Goal: Information Seeking & Learning: Check status

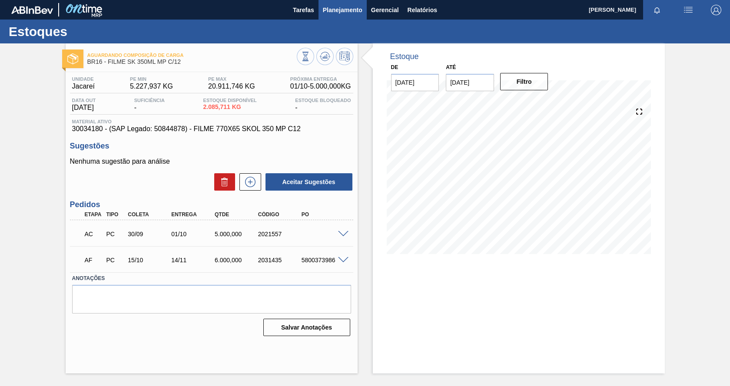
click at [333, 10] on span "Planejamento" at bounding box center [343, 10] width 40 height 10
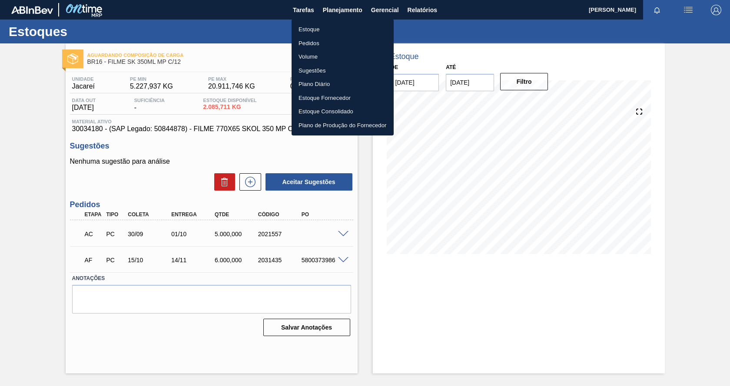
click at [315, 25] on li "Estoque" at bounding box center [343, 30] width 102 height 14
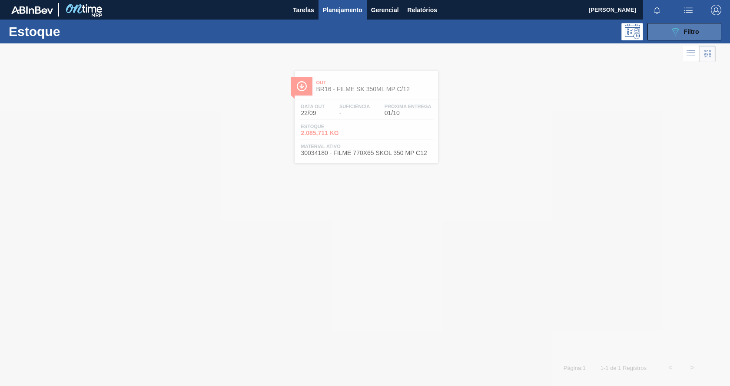
click at [688, 33] on span "Filtro" at bounding box center [691, 31] width 15 height 7
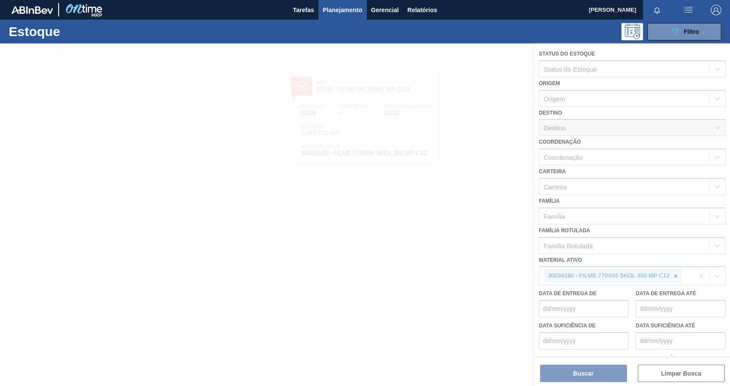
click at [675, 275] on div at bounding box center [365, 214] width 730 height 343
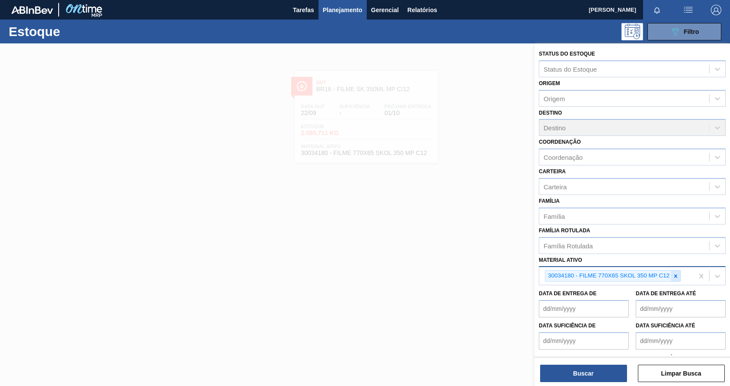
click at [676, 277] on icon at bounding box center [675, 276] width 3 height 3
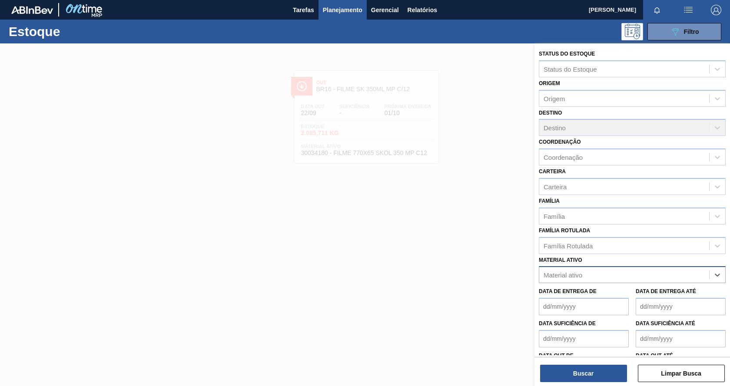
paste ativo "20005476"
type ativo "20005476"
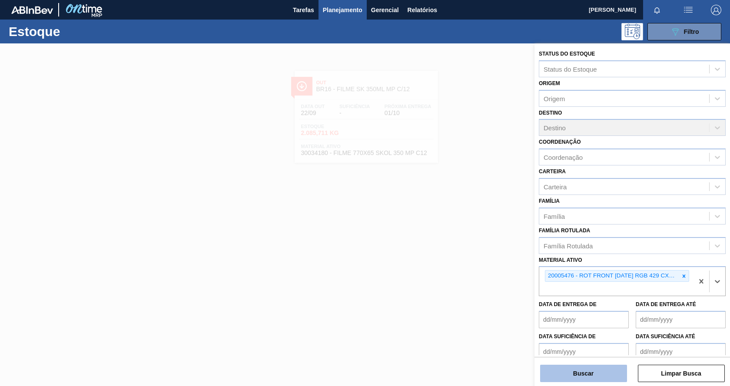
click at [580, 374] on button "Buscar" at bounding box center [583, 373] width 87 height 17
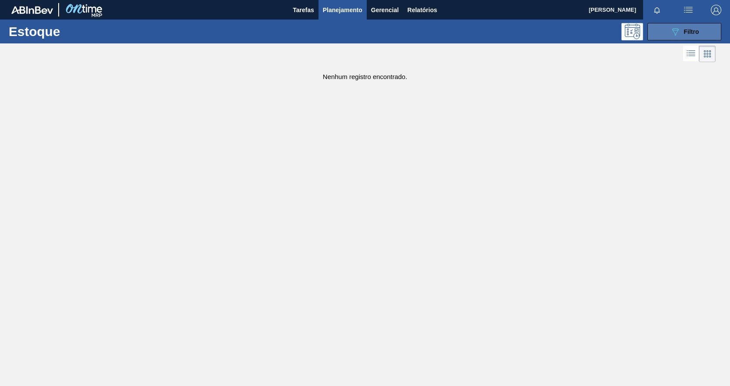
click at [695, 27] on div "089F7B8B-B2A5-4AFE-B5C0-19BA573D28AC Filtro" at bounding box center [684, 32] width 29 height 10
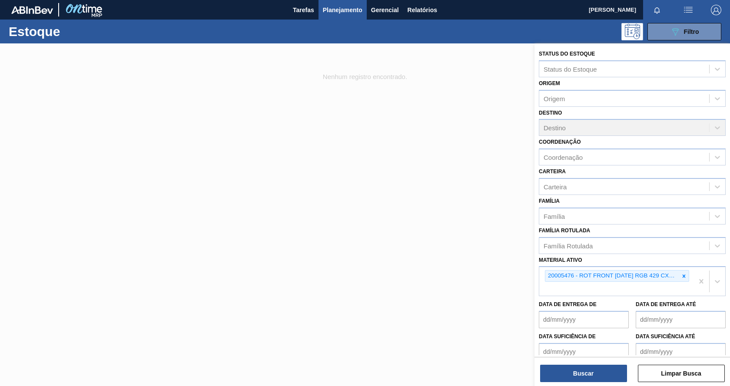
click at [391, 129] on div at bounding box center [365, 236] width 730 height 386
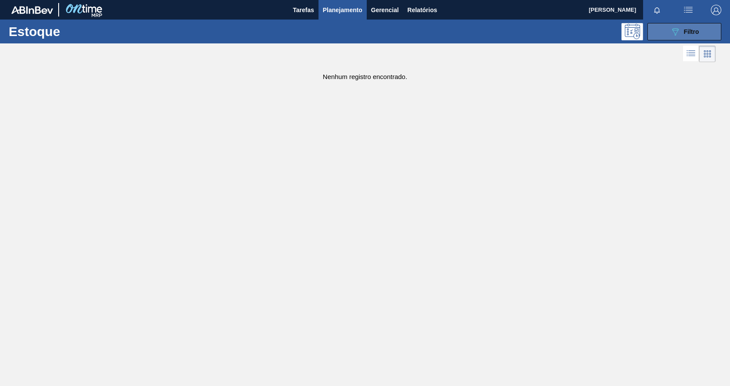
click at [667, 33] on button "089F7B8B-B2A5-4AFE-B5C0-19BA573D28AC Filtro" at bounding box center [684, 31] width 74 height 17
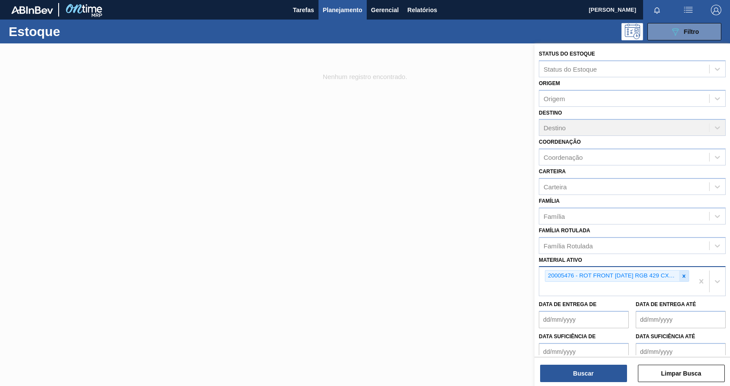
click at [683, 277] on icon at bounding box center [684, 276] width 3 height 3
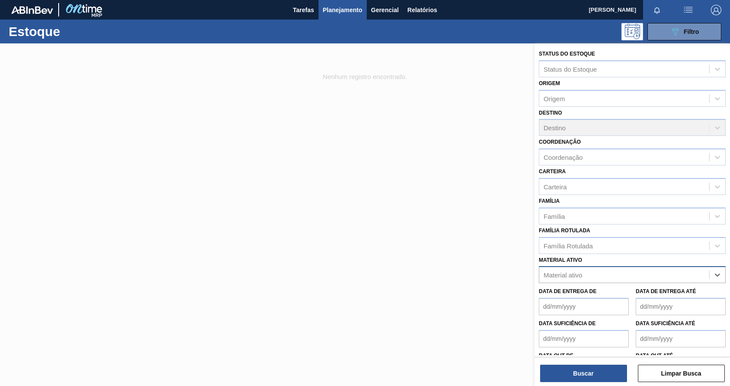
paste ativo "20009077"
type ativo "20009077"
paste ativo "30012739"
type ativo "30012739"
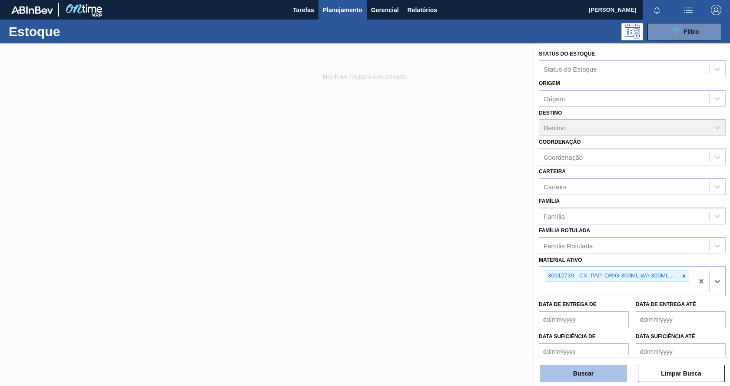
click at [586, 373] on button "Buscar" at bounding box center [583, 373] width 87 height 17
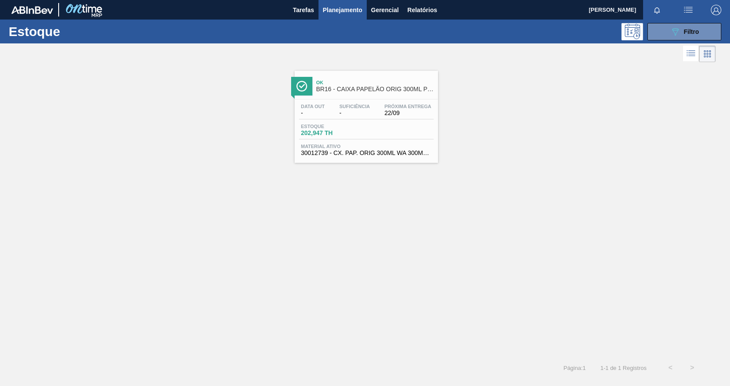
click at [420, 112] on span "22/09" at bounding box center [408, 113] width 47 height 7
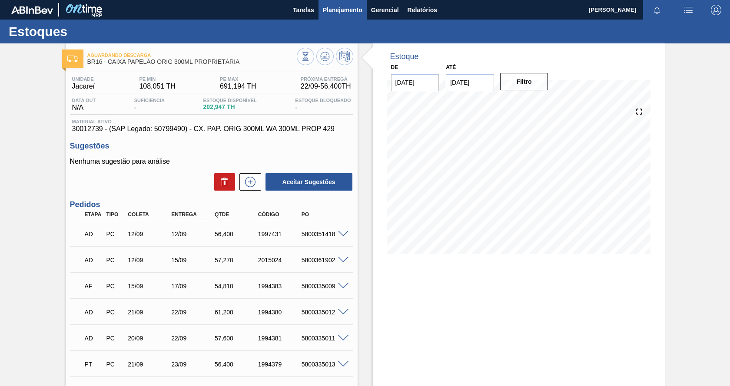
click at [348, 13] on span "Planejamento" at bounding box center [343, 10] width 40 height 10
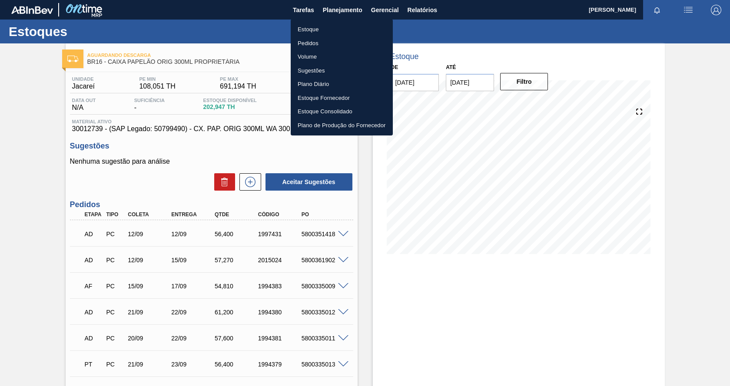
click at [317, 27] on li "Estoque" at bounding box center [342, 30] width 102 height 14
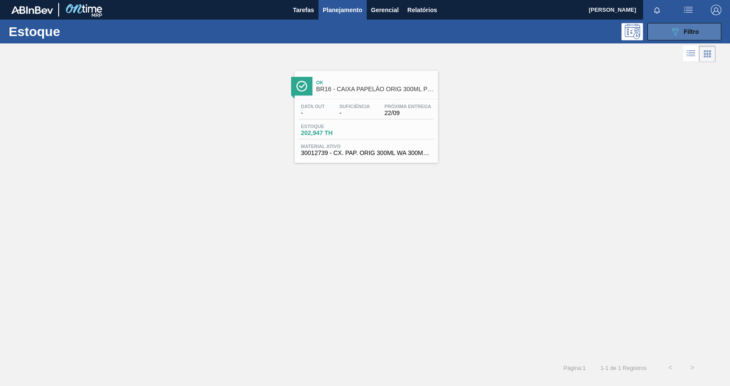
click at [692, 33] on span "Filtro" at bounding box center [691, 31] width 15 height 7
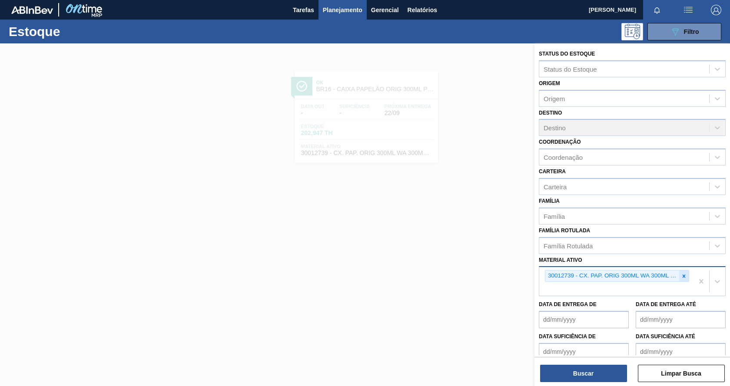
click at [682, 275] on icon at bounding box center [684, 276] width 6 height 6
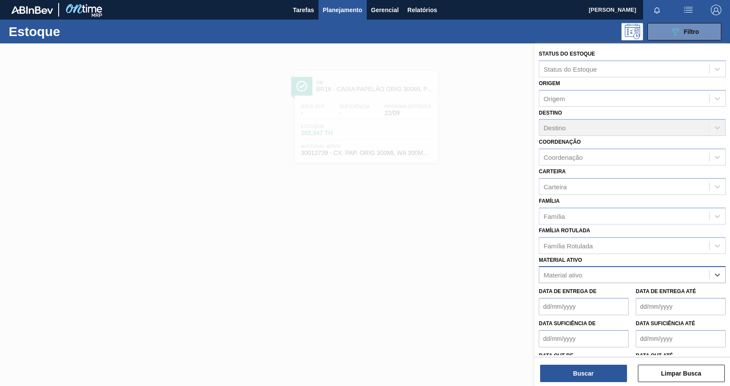
paste ativo "20009216"
type ativo "20009216"
paste ativo "30017282"
type ativo "30017282"
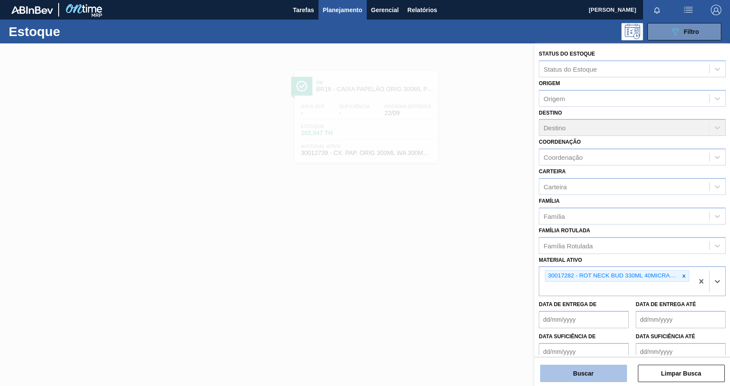
click at [581, 381] on button "Buscar" at bounding box center [583, 373] width 87 height 17
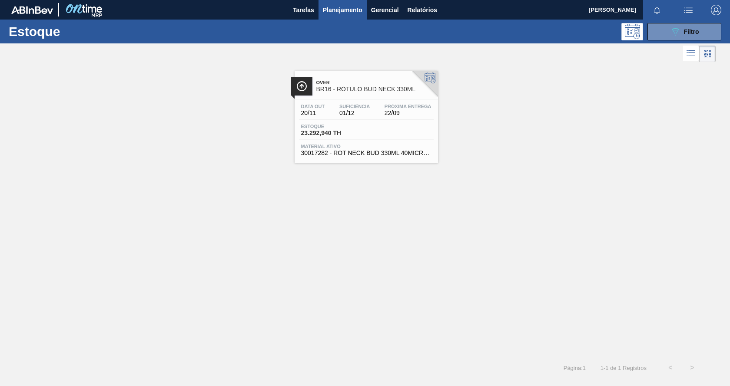
click at [405, 130] on div "Estoque 23.292,940 TH" at bounding box center [366, 132] width 135 height 16
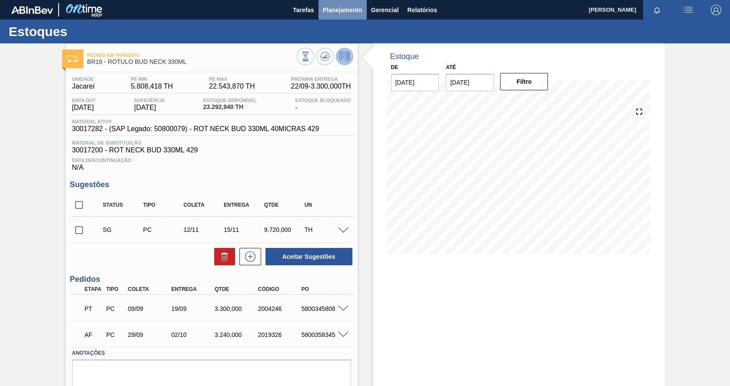
click at [346, 11] on span "Planejamento" at bounding box center [343, 10] width 40 height 10
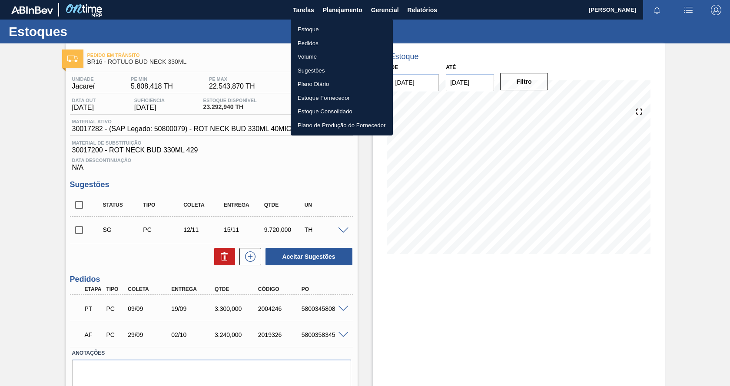
click at [317, 29] on li "Estoque" at bounding box center [342, 30] width 102 height 14
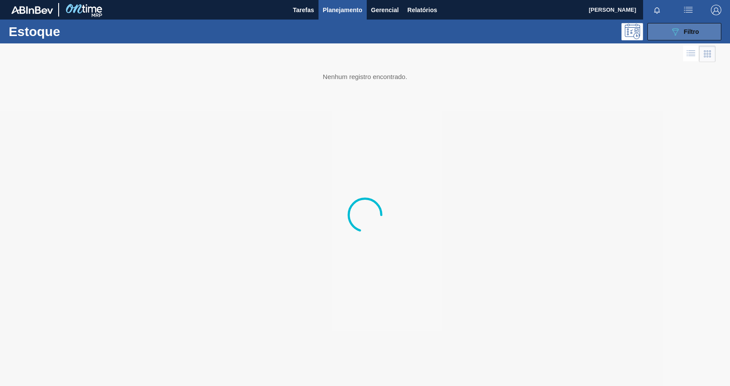
click at [679, 37] on button "089F7B8B-B2A5-4AFE-B5C0-19BA573D28AC Filtro" at bounding box center [684, 31] width 74 height 17
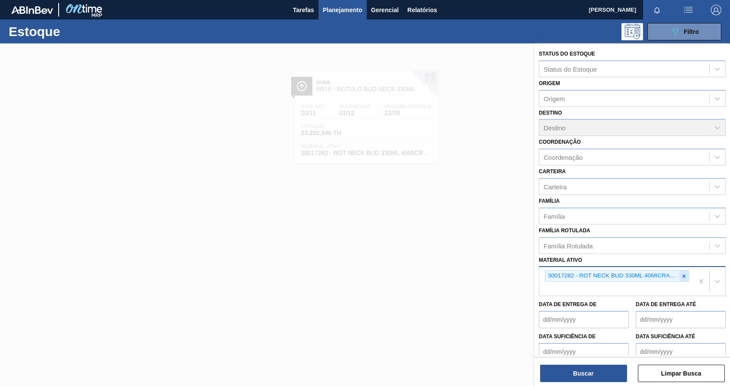
click at [683, 275] on icon at bounding box center [684, 276] width 6 height 6
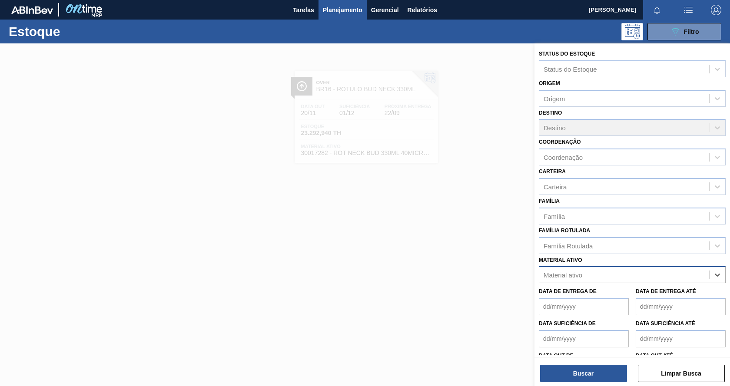
paste ativo "30017114"
type ativo "30017114"
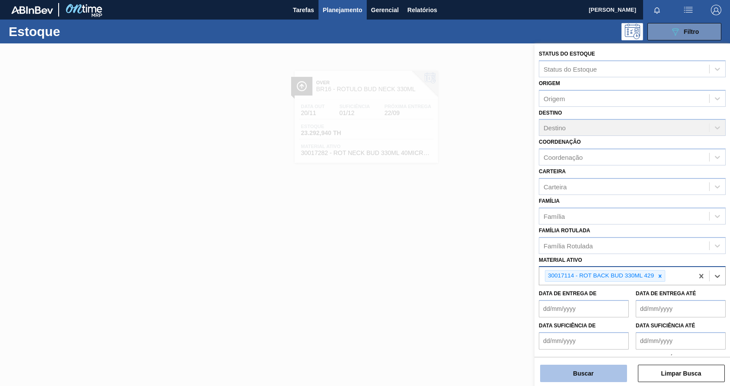
click at [580, 379] on button "Buscar" at bounding box center [583, 373] width 87 height 17
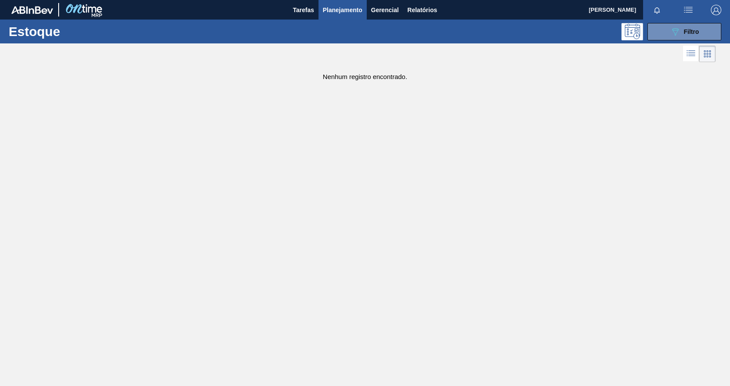
click at [348, 9] on span "Planejamento" at bounding box center [343, 10] width 40 height 10
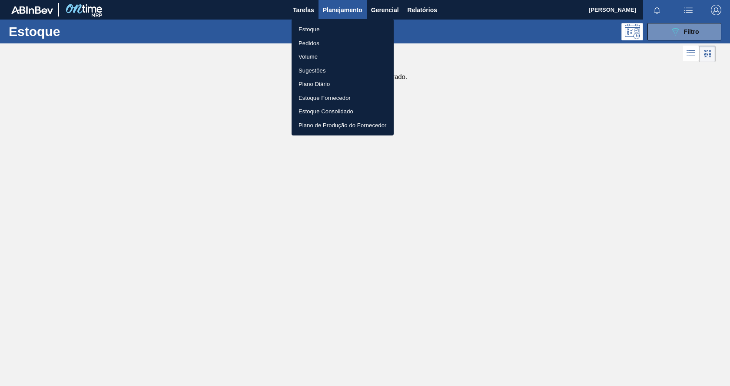
click at [314, 30] on li "Estoque" at bounding box center [343, 30] width 102 height 14
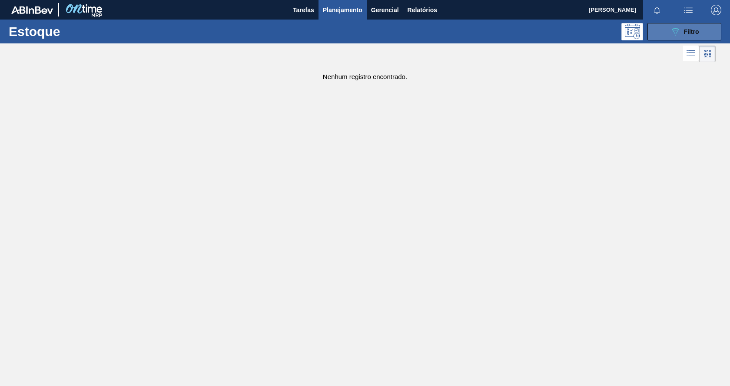
click at [670, 35] on icon "089F7B8B-B2A5-4AFE-B5C0-19BA573D28AC" at bounding box center [675, 32] width 10 height 10
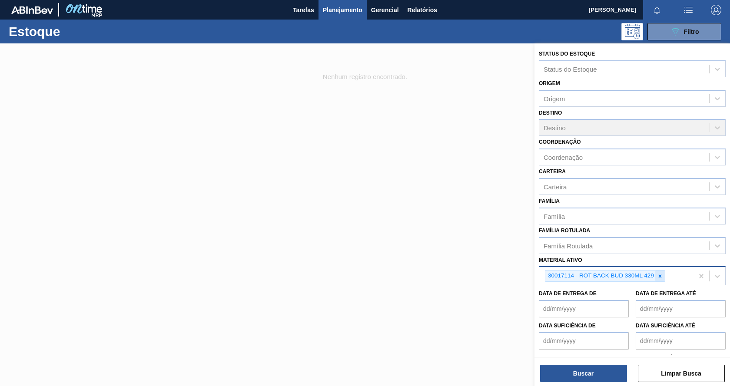
click at [660, 279] on icon at bounding box center [660, 276] width 6 height 6
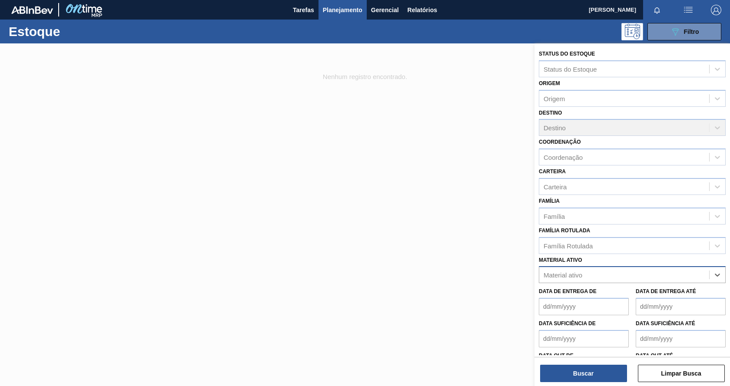
paste ativo "65758"
type ativo "65758"
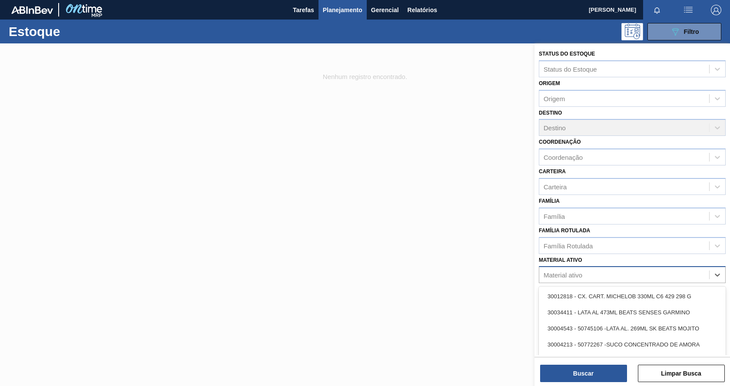
click at [613, 277] on div "Material ativo" at bounding box center [624, 275] width 170 height 13
paste ativo "30017195"
type ativo "30017195"
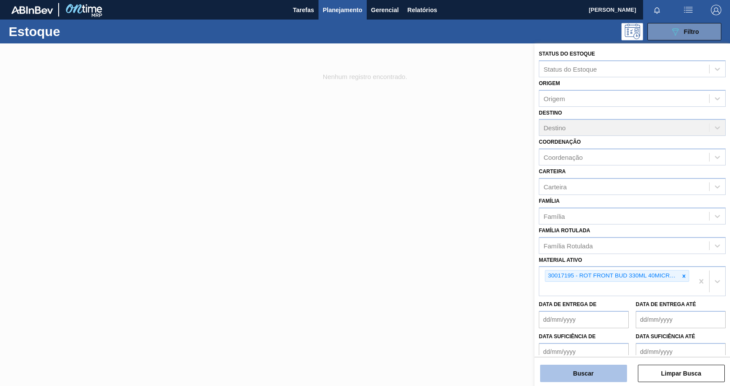
click at [594, 373] on button "Buscar" at bounding box center [583, 373] width 87 height 17
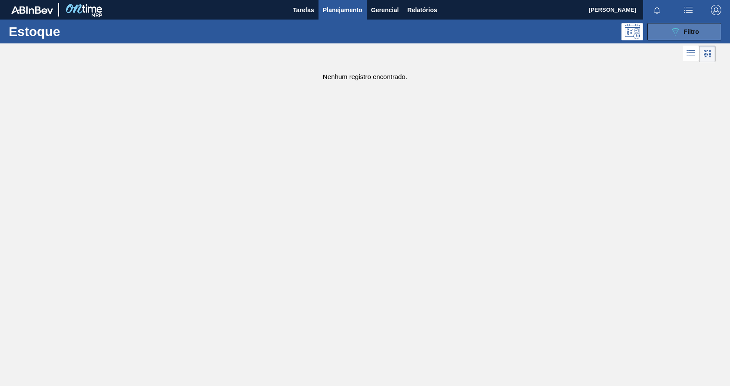
click at [691, 33] on span "Filtro" at bounding box center [691, 31] width 15 height 7
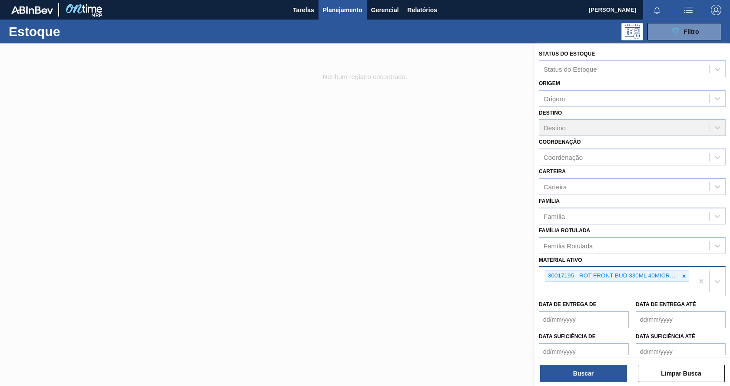
click at [685, 279] on icon at bounding box center [684, 276] width 6 height 6
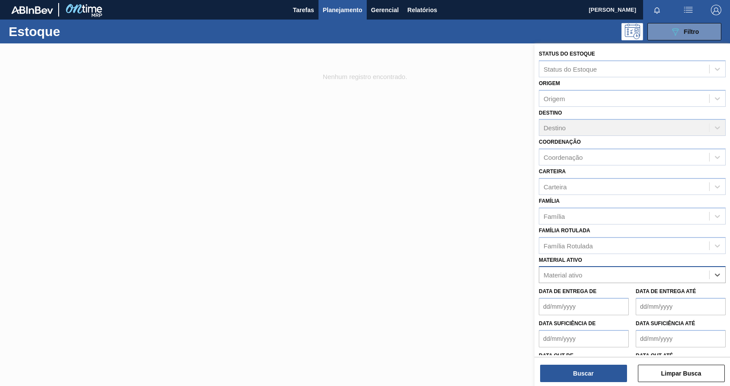
paste ativo "30017131"
type ativo "30017131"
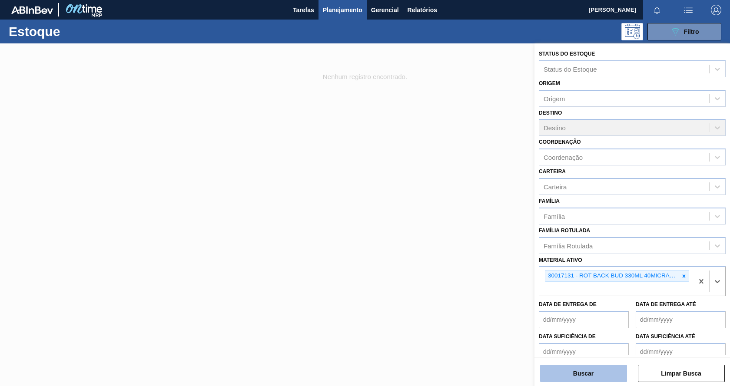
click at [594, 376] on button "Buscar" at bounding box center [583, 373] width 87 height 17
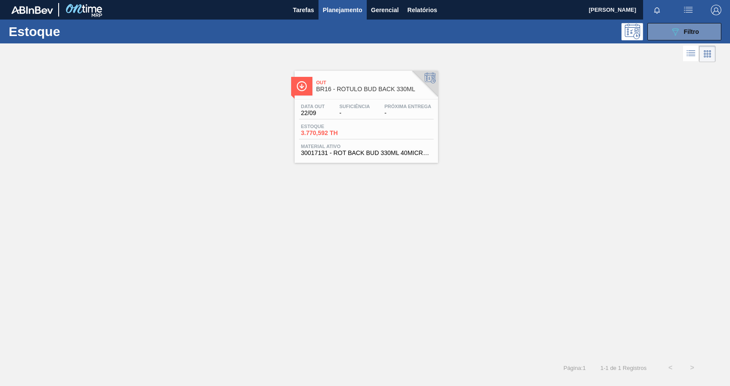
click at [373, 136] on div "Estoque 3.770,592 TH" at bounding box center [366, 132] width 135 height 16
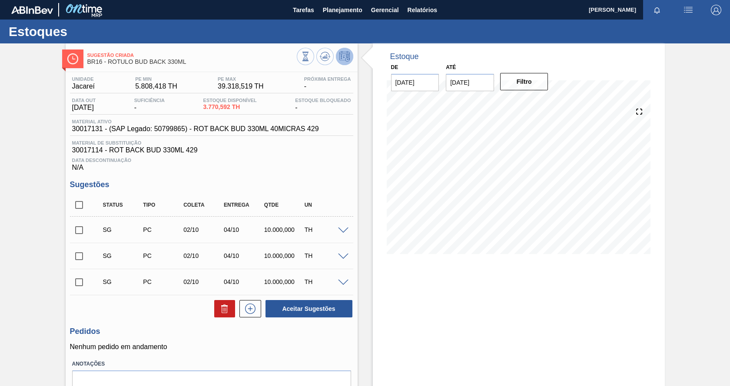
scroll to position [43, 0]
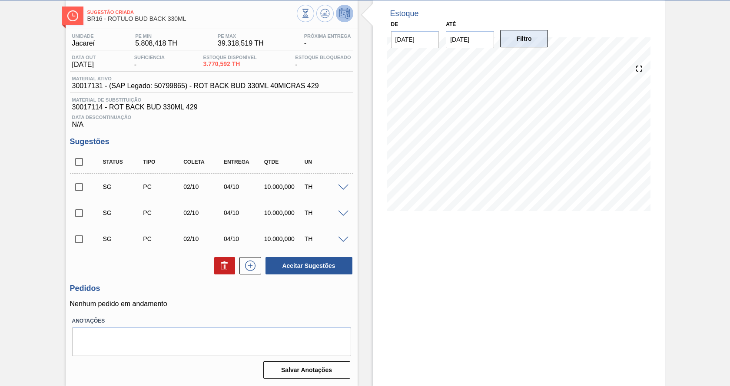
click at [533, 45] on button "Filtro" at bounding box center [524, 38] width 48 height 17
click at [537, 43] on button "Filtro" at bounding box center [524, 38] width 48 height 17
click at [529, 43] on button "Filtro" at bounding box center [524, 38] width 48 height 17
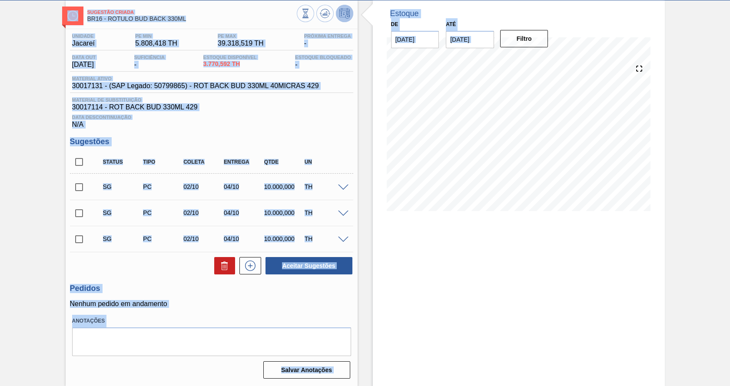
drag, startPoint x: 729, startPoint y: 47, endPoint x: 730, endPoint y: 13, distance: 33.5
click at [730, 0] on html "Tarefas Planejamento Gerencial Relatórios [PERSON_NAME] todas como lido Estoque…" at bounding box center [365, 0] width 730 height 0
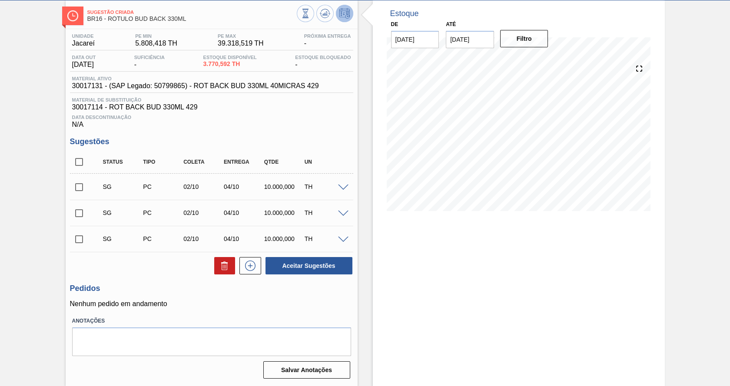
click at [632, 280] on div "Estoque De [DATE] Até [DATE] Filtro 01/10 Projeção de Estoque 3,467.568 [DOMAIN…" at bounding box center [519, 193] width 292 height 386
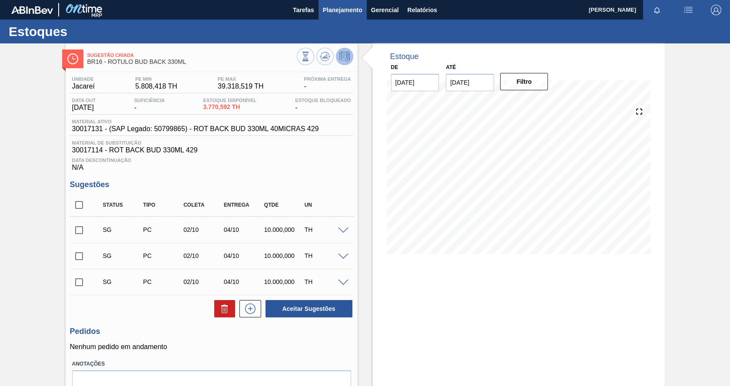
click at [354, 12] on span "Planejamento" at bounding box center [343, 10] width 40 height 10
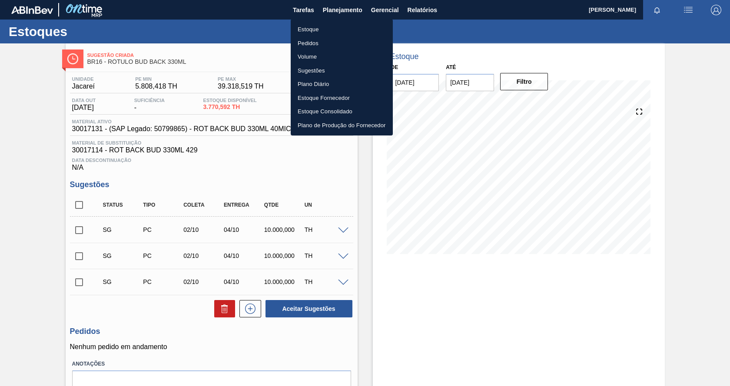
click at [320, 44] on li "Pedidos" at bounding box center [342, 43] width 102 height 14
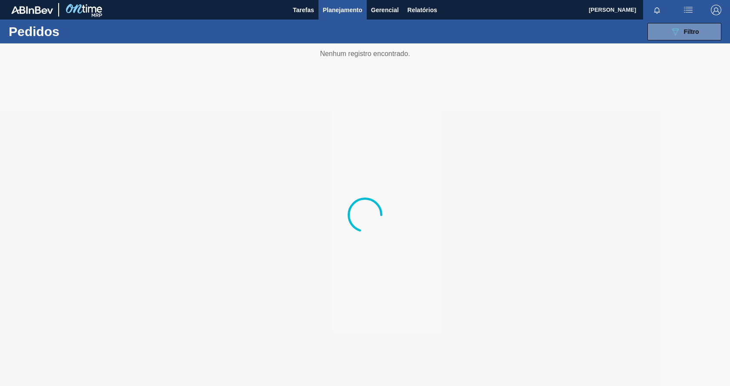
click at [327, 11] on span "Planejamento" at bounding box center [343, 10] width 40 height 10
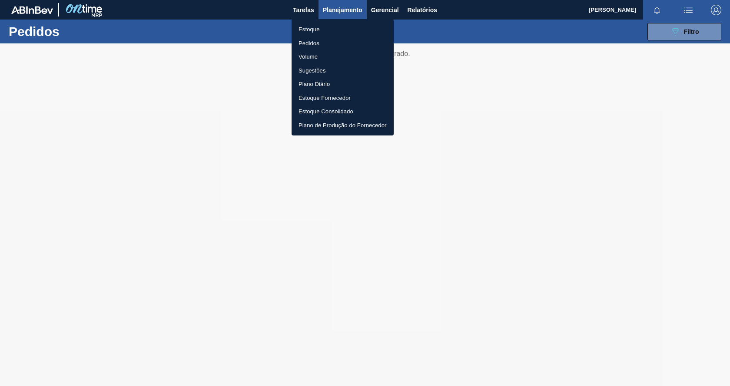
click at [313, 28] on li "Estoque" at bounding box center [343, 30] width 102 height 14
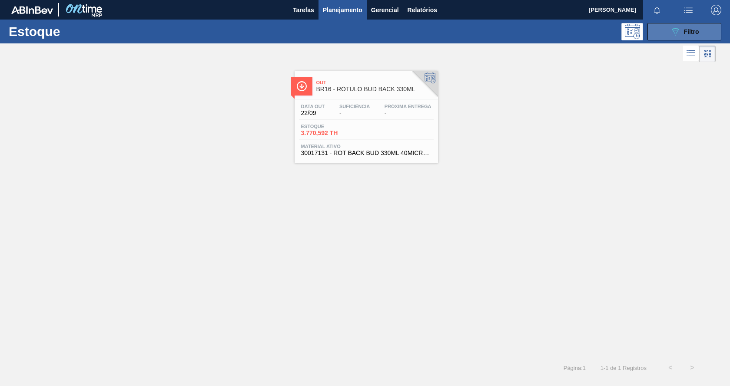
click at [673, 39] on button "089F7B8B-B2A5-4AFE-B5C0-19BA573D28AC Filtro" at bounding box center [684, 31] width 74 height 17
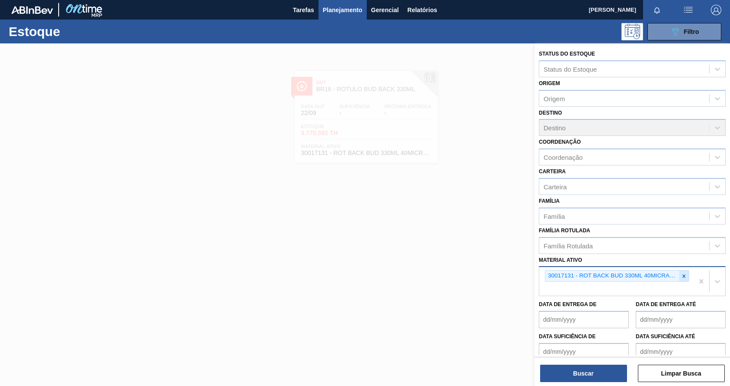
click at [683, 275] on icon at bounding box center [684, 276] width 3 height 3
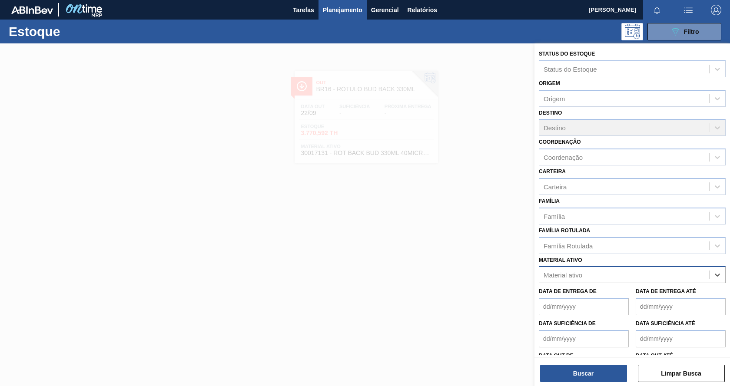
paste ativo "30034418"
type ativo "30034418"
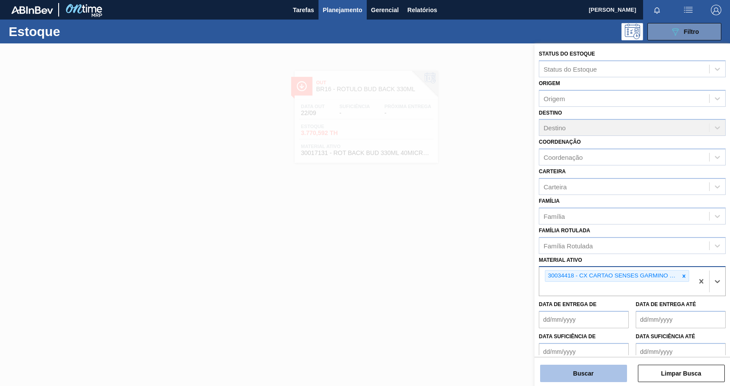
click at [581, 368] on button "Buscar" at bounding box center [583, 373] width 87 height 17
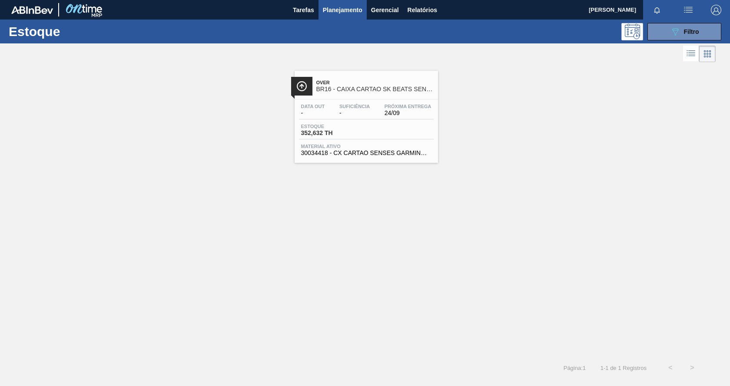
click at [404, 131] on div "Estoque 352,632 TH" at bounding box center [366, 132] width 135 height 16
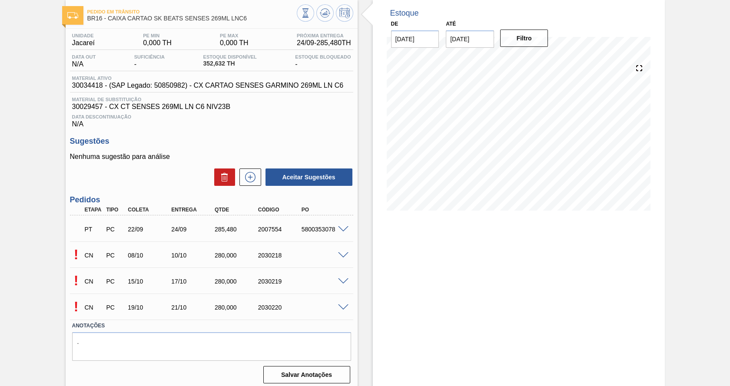
scroll to position [48, 0]
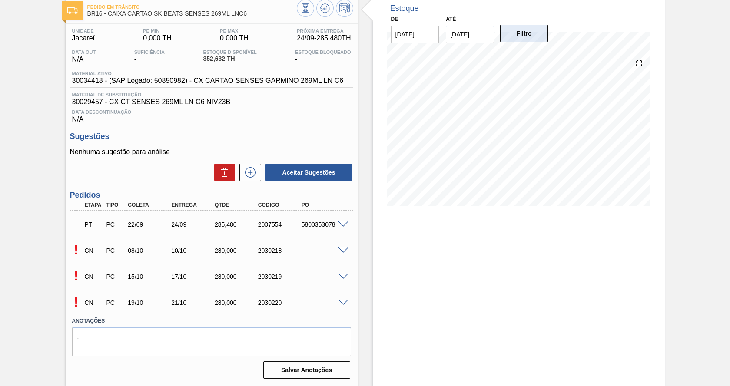
click at [532, 33] on button "Filtro" at bounding box center [524, 33] width 48 height 17
click at [529, 35] on button "Filtro" at bounding box center [524, 33] width 48 height 17
click at [526, 35] on button "Filtro" at bounding box center [524, 33] width 48 height 17
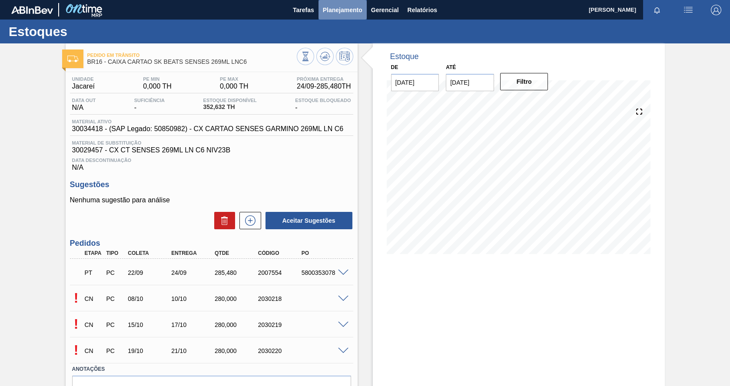
click at [331, 10] on span "Planejamento" at bounding box center [343, 10] width 40 height 10
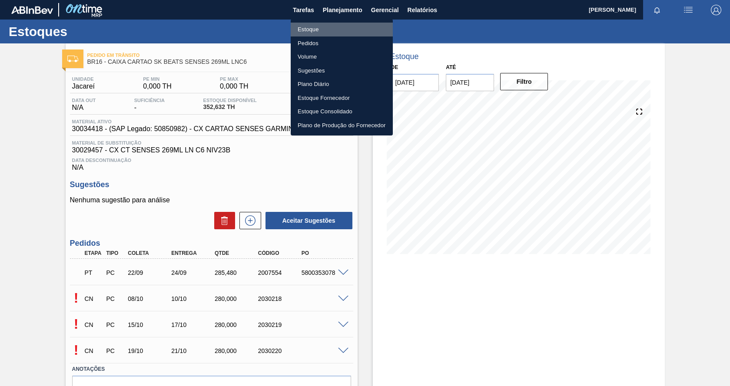
click at [313, 32] on li "Estoque" at bounding box center [342, 30] width 102 height 14
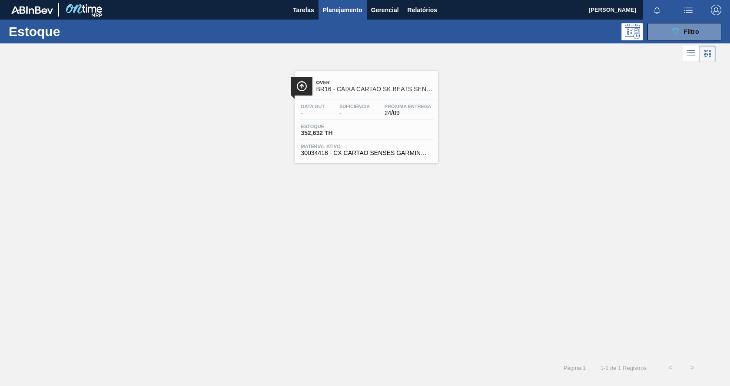
click at [381, 138] on div "Estoque 352,632 TH" at bounding box center [366, 132] width 135 height 16
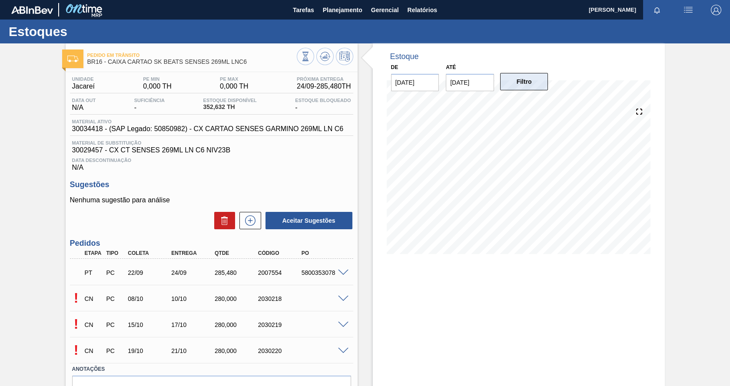
click at [532, 85] on button "Filtro" at bounding box center [524, 81] width 48 height 17
click at [517, 85] on button "Filtro" at bounding box center [524, 81] width 48 height 17
click at [338, 12] on span "Planejamento" at bounding box center [343, 10] width 40 height 10
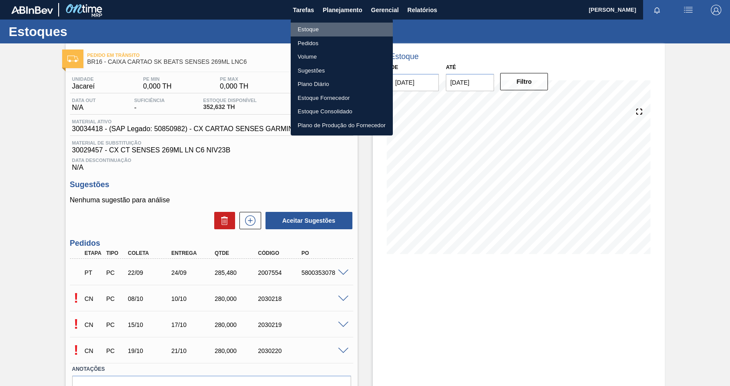
click at [319, 30] on li "Estoque" at bounding box center [342, 30] width 102 height 14
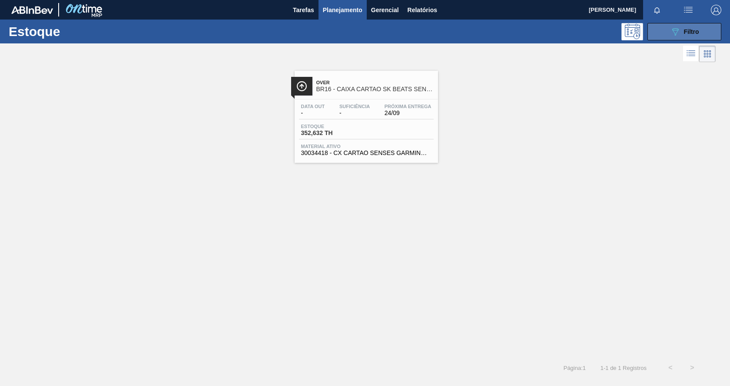
click at [656, 36] on button "089F7B8B-B2A5-4AFE-B5C0-19BA573D28AC Filtro" at bounding box center [684, 31] width 74 height 17
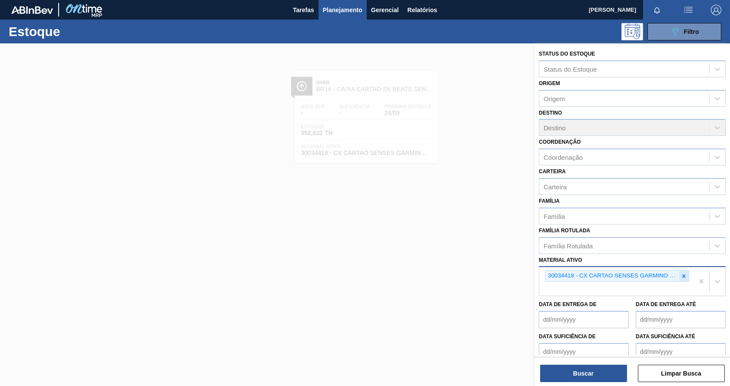
click at [683, 276] on icon at bounding box center [684, 276] width 3 height 3
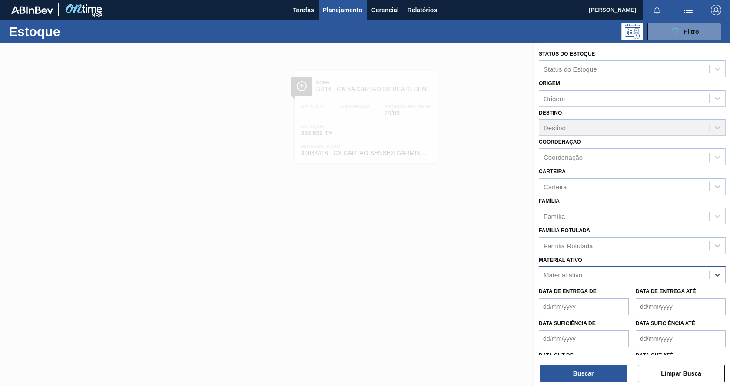
paste ativo "30033730"
type ativo "30033730"
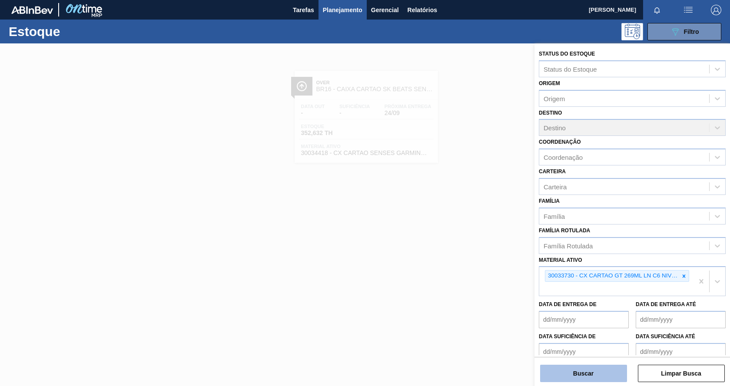
click at [600, 378] on button "Buscar" at bounding box center [583, 373] width 87 height 17
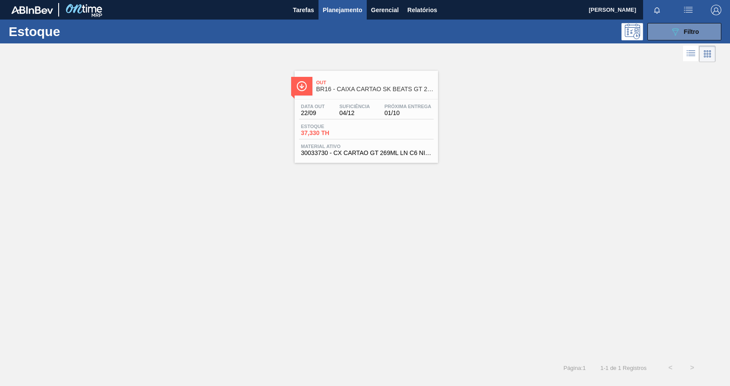
click at [421, 127] on div "Estoque 37,330 TH" at bounding box center [366, 132] width 135 height 16
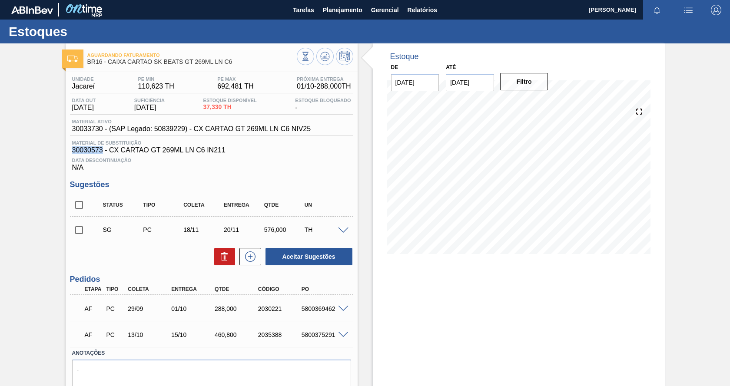
drag, startPoint x: 72, startPoint y: 152, endPoint x: 103, endPoint y: 147, distance: 31.3
click at [103, 147] on span "30030573 - CX CARTAO GT 269ML LN C6 IN211" at bounding box center [211, 150] width 279 height 8
copy span "30030573"
click at [329, 11] on span "Planejamento" at bounding box center [343, 10] width 40 height 10
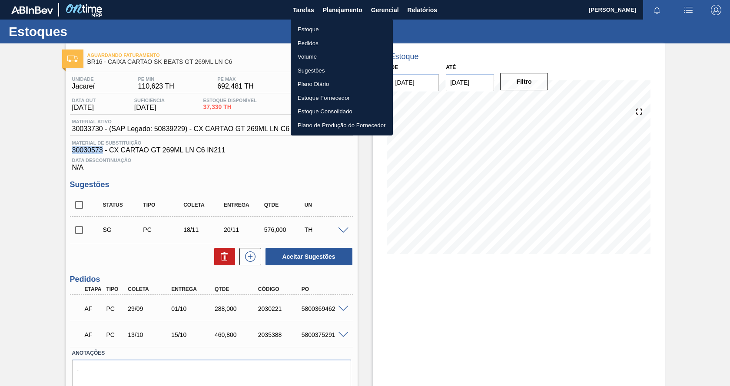
click at [313, 28] on li "Estoque" at bounding box center [342, 30] width 102 height 14
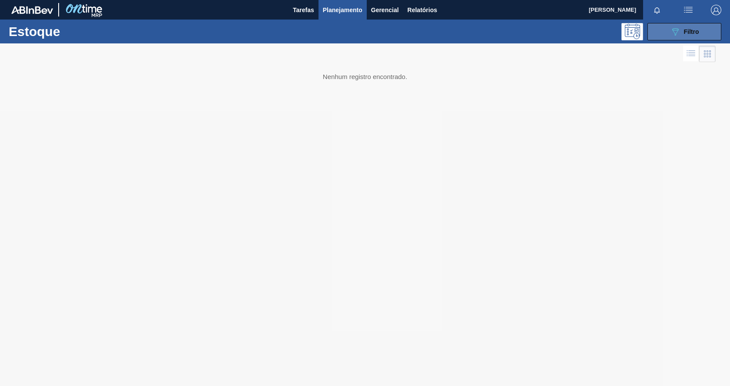
click at [686, 31] on span "Filtro" at bounding box center [691, 31] width 15 height 7
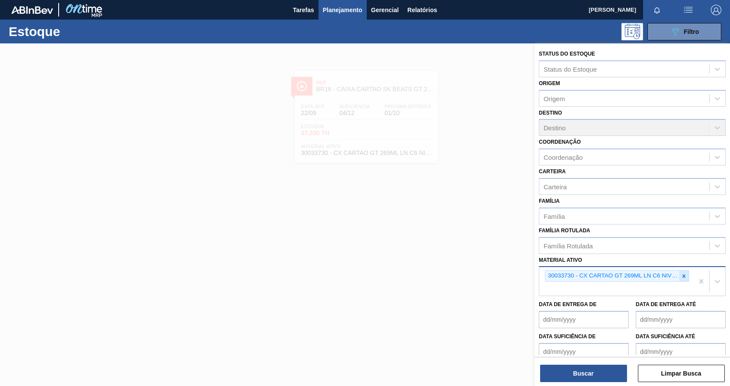
click at [683, 278] on icon at bounding box center [684, 276] width 3 height 3
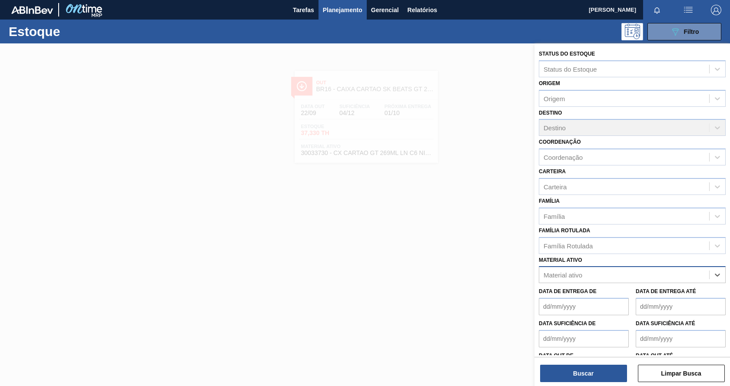
paste ativo "30029131"
type ativo "30029131"
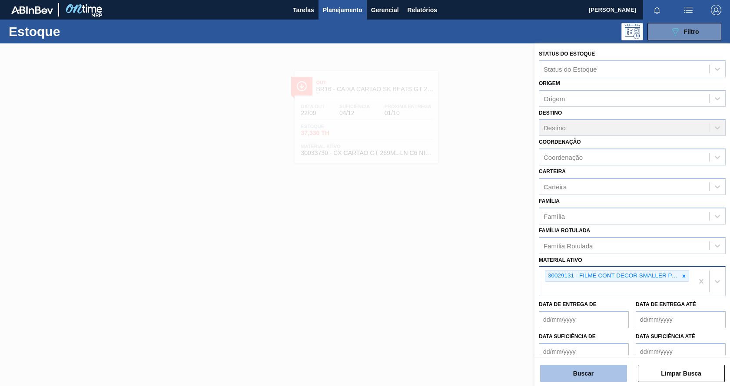
click at [568, 376] on button "Buscar" at bounding box center [583, 373] width 87 height 17
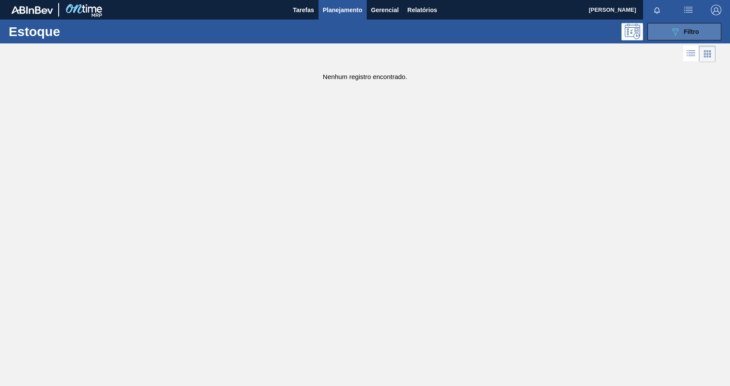
click at [672, 34] on icon "089F7B8B-B2A5-4AFE-B5C0-19BA573D28AC" at bounding box center [675, 32] width 10 height 10
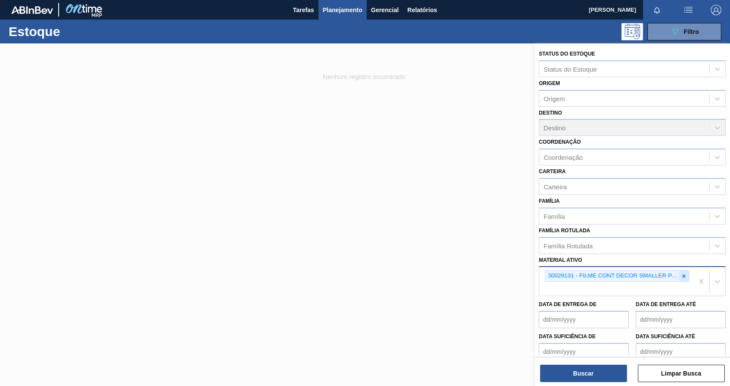
click at [683, 277] on icon at bounding box center [684, 276] width 3 height 3
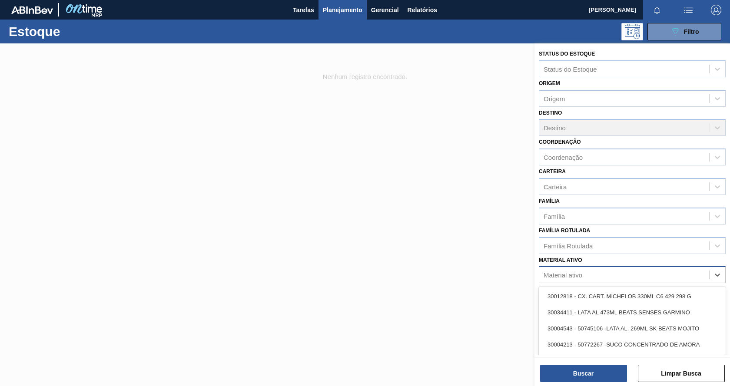
click at [567, 278] on div "Material ativo" at bounding box center [563, 275] width 39 height 7
paste ativo "30034418"
type ativo "30034418"
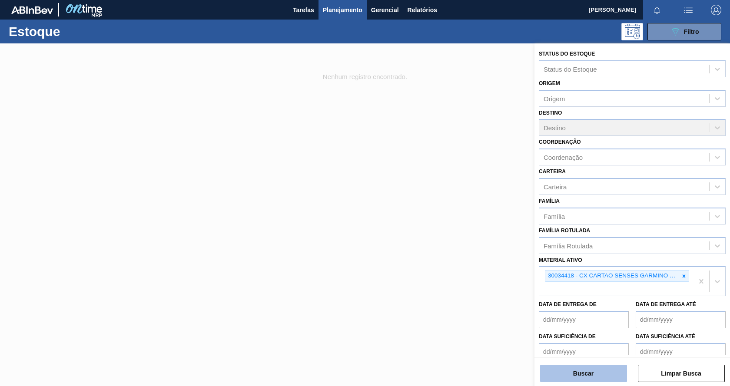
click at [588, 377] on button "Buscar" at bounding box center [583, 373] width 87 height 17
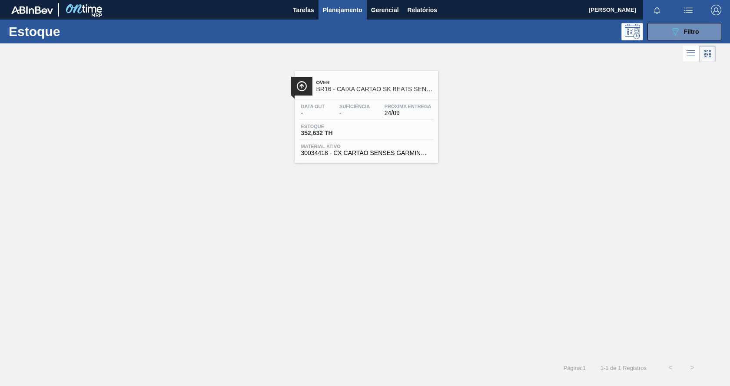
click at [396, 153] on span "30034418 - CX CARTAO SENSES GARMINO 269ML LN C6" at bounding box center [366, 153] width 130 height 7
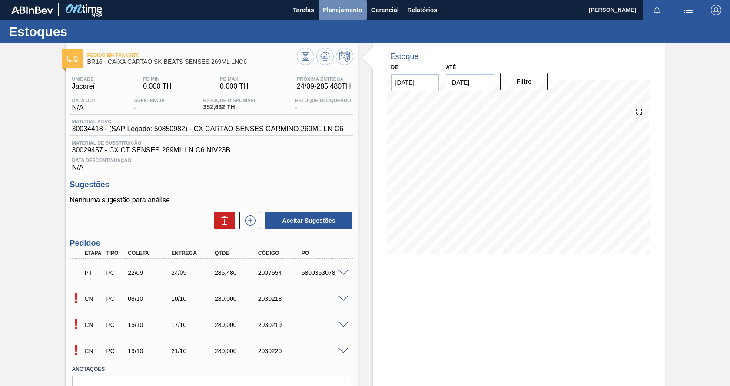
click at [340, 11] on span "Planejamento" at bounding box center [343, 10] width 40 height 10
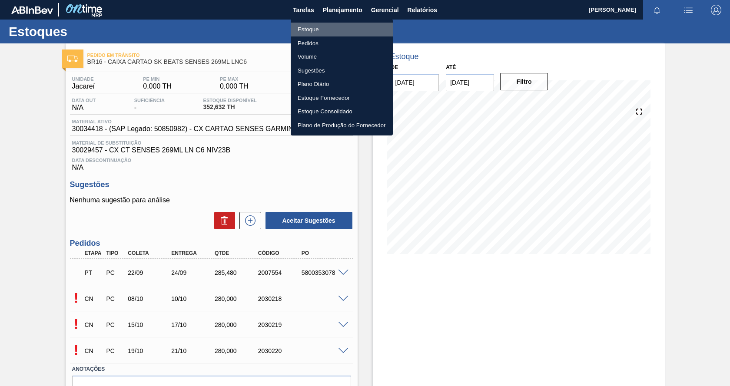
click at [320, 29] on li "Estoque" at bounding box center [342, 30] width 102 height 14
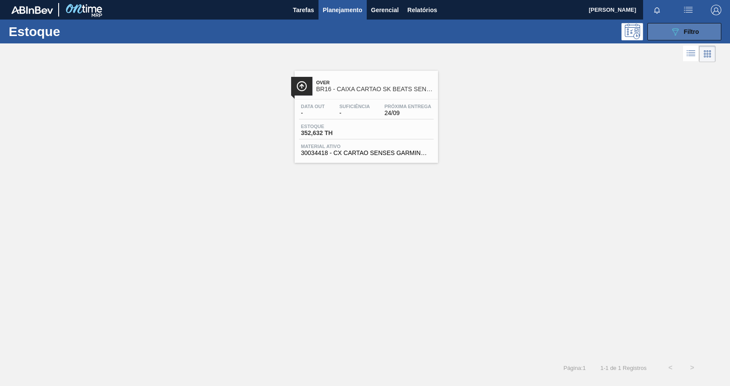
click at [670, 40] on button "089F7B8B-B2A5-4AFE-B5C0-19BA573D28AC Filtro" at bounding box center [684, 31] width 74 height 17
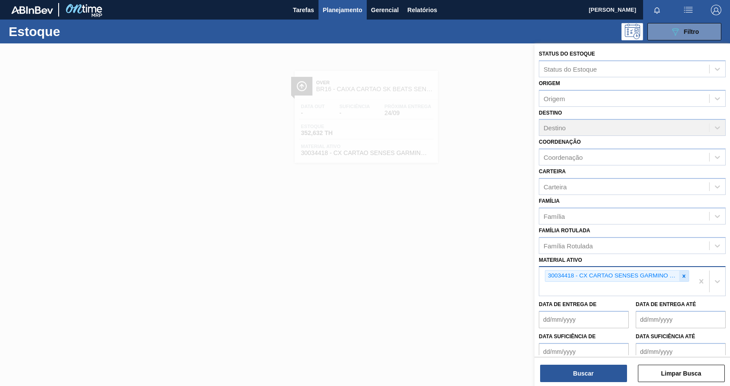
click at [683, 275] on icon at bounding box center [684, 276] width 6 height 6
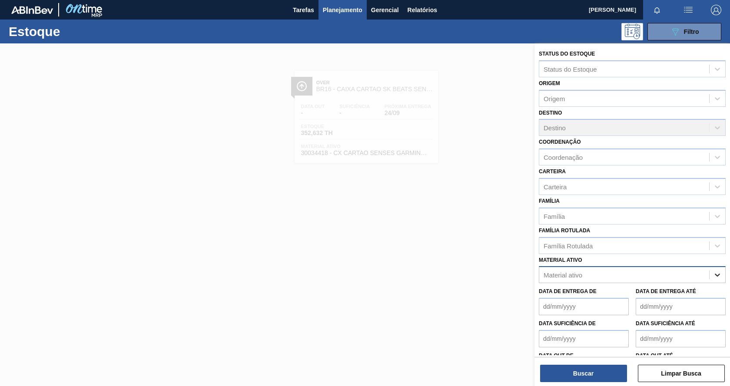
paste ativo "30029423"
type ativo "30029423"
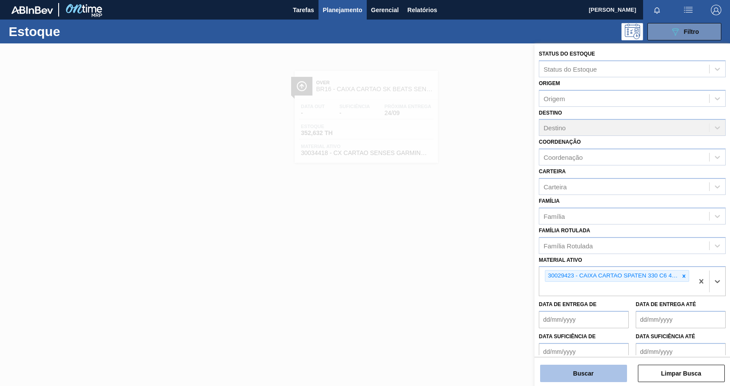
click at [610, 375] on button "Buscar" at bounding box center [583, 373] width 87 height 17
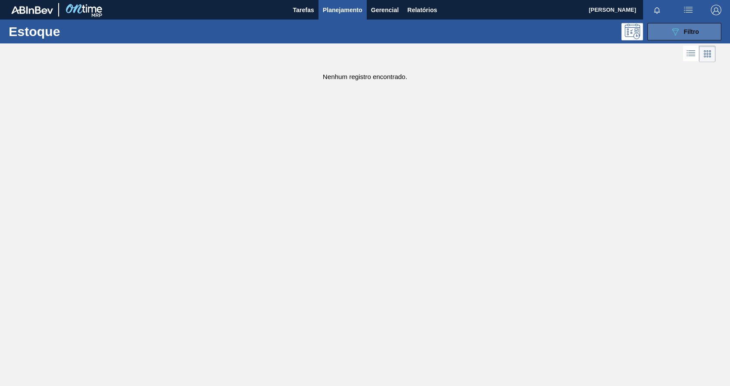
click at [685, 31] on span "Filtro" at bounding box center [691, 31] width 15 height 7
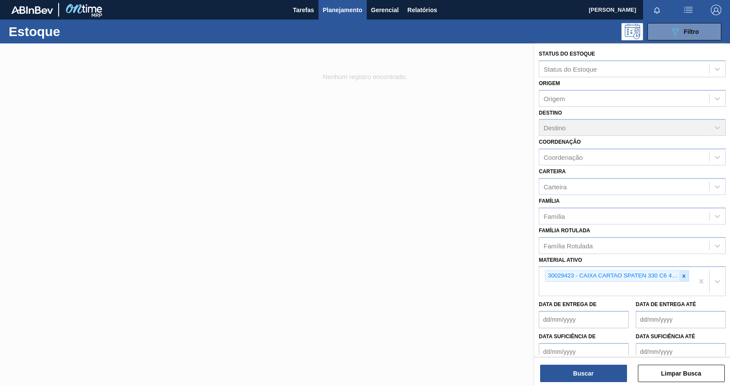
click at [683, 277] on icon at bounding box center [684, 276] width 3 height 3
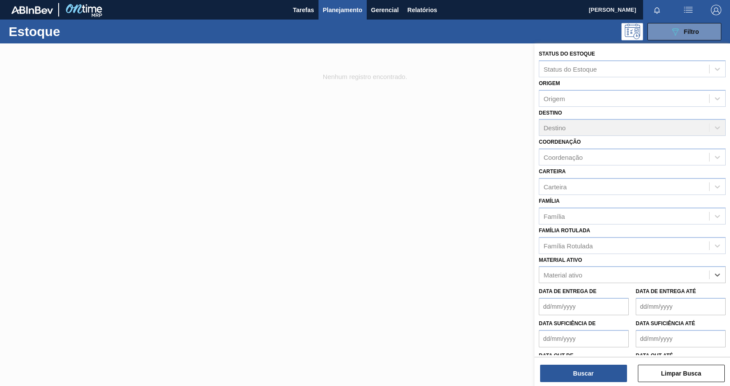
paste ativo "30031669"
type ativo "30031669"
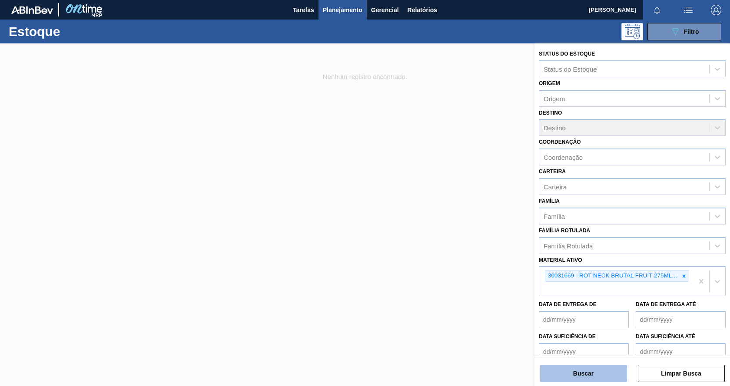
click at [613, 377] on button "Buscar" at bounding box center [583, 373] width 87 height 17
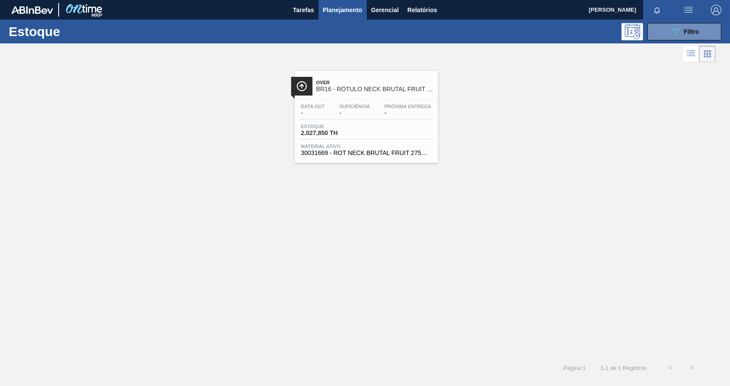
click at [388, 124] on div "Estoque 2.027,850 TH" at bounding box center [366, 132] width 135 height 16
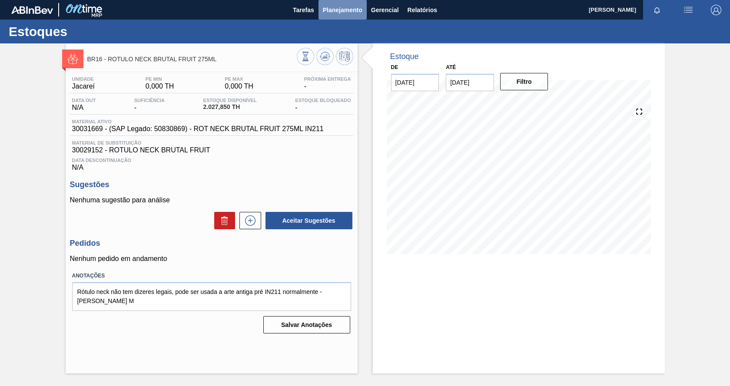
click at [332, 12] on span "Planejamento" at bounding box center [343, 10] width 40 height 10
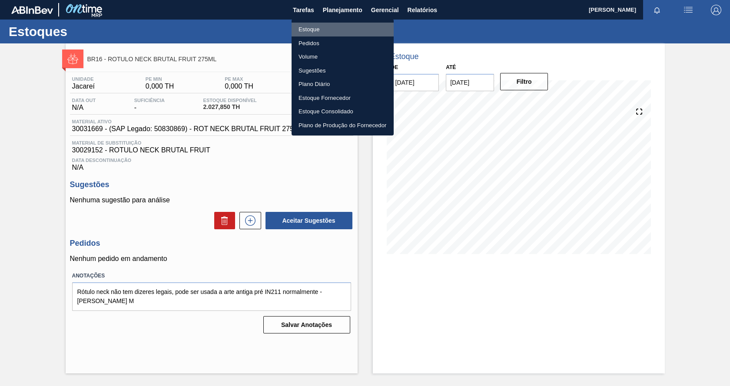
click at [318, 29] on li "Estoque" at bounding box center [343, 30] width 102 height 14
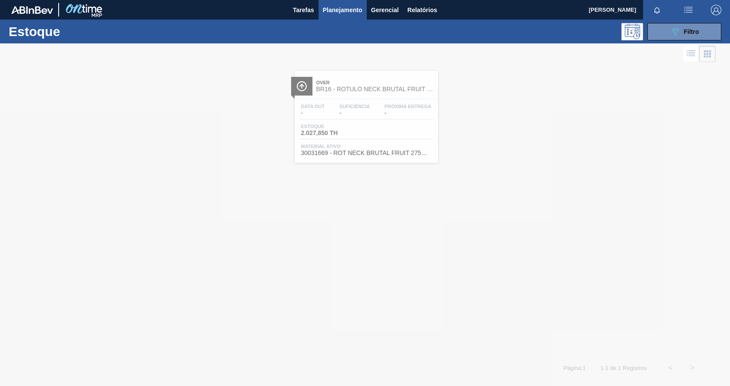
drag, startPoint x: 487, startPoint y: 129, endPoint x: 536, endPoint y: 110, distance: 51.7
click at [488, 129] on div at bounding box center [365, 214] width 730 height 343
click at [670, 33] on icon "089F7B8B-B2A5-4AFE-B5C0-19BA573D28AC" at bounding box center [675, 32] width 10 height 10
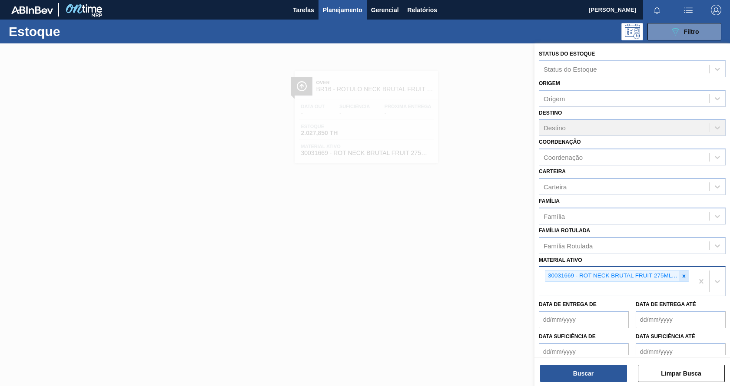
click at [684, 278] on icon at bounding box center [684, 276] width 3 height 3
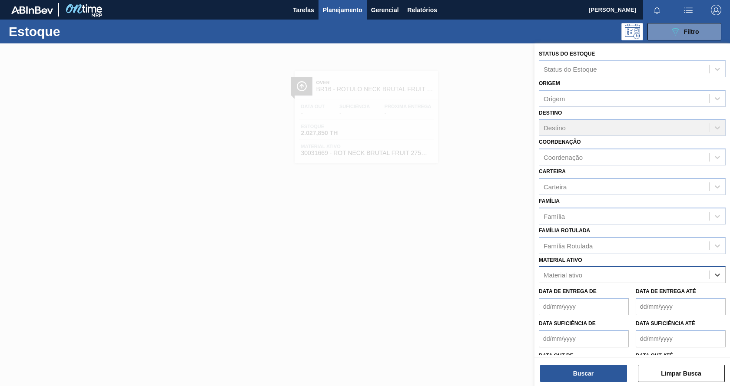
paste ativo "30029152"
type ativo "30029152"
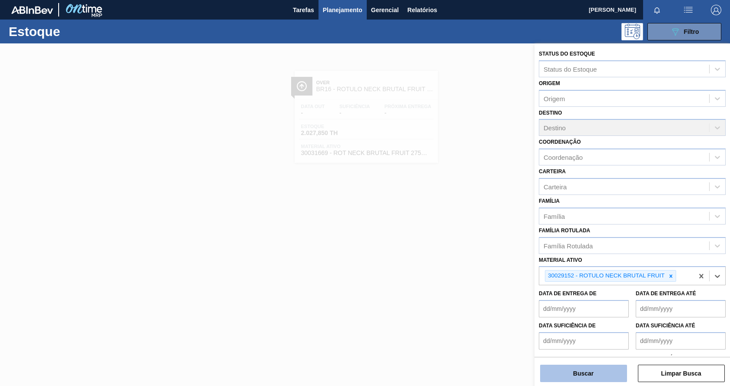
click at [576, 375] on button "Buscar" at bounding box center [583, 373] width 87 height 17
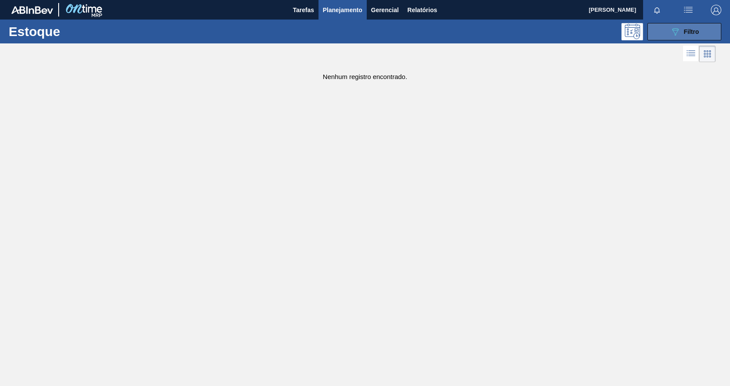
click at [667, 33] on button "089F7B8B-B2A5-4AFE-B5C0-19BA573D28AC Filtro" at bounding box center [684, 31] width 74 height 17
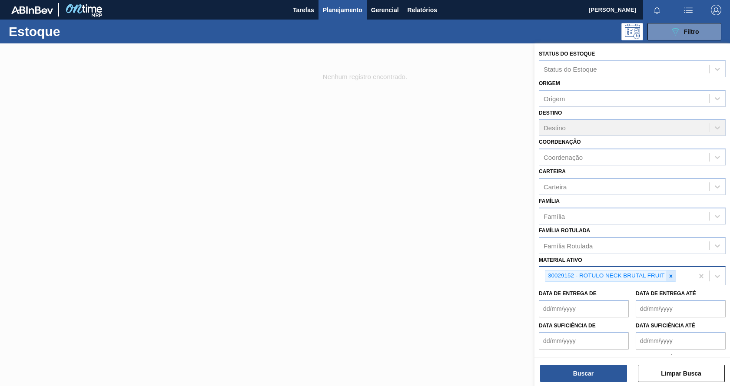
click at [671, 275] on icon at bounding box center [670, 276] width 3 height 3
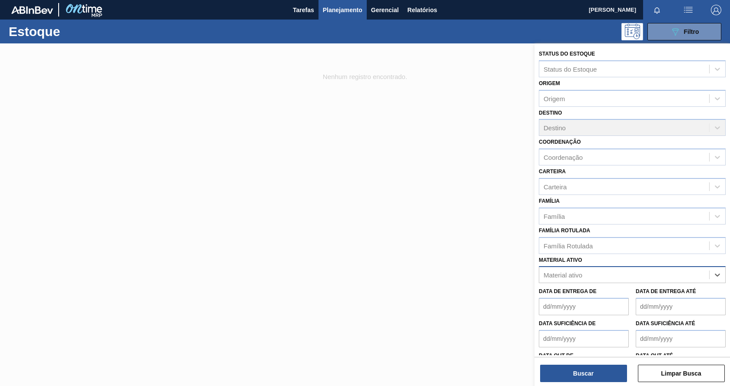
paste ativo "30031881"
type ativo "30031881"
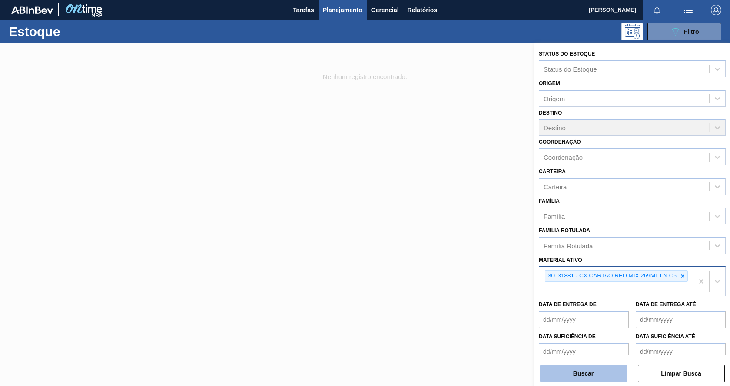
click at [583, 373] on button "Buscar" at bounding box center [583, 373] width 87 height 17
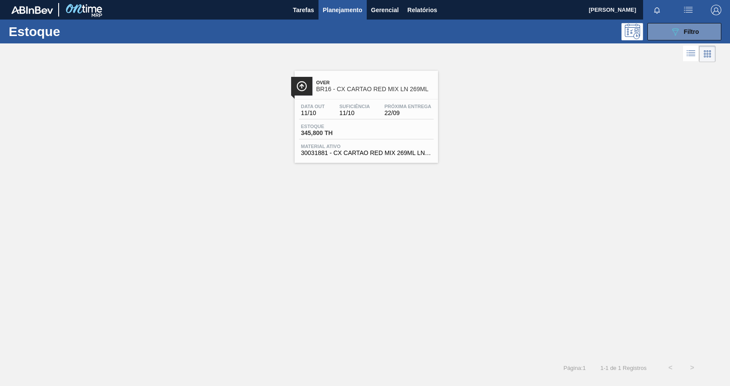
click at [387, 120] on div "Data out 11/10 Suficiência 11/10 Próxima Entrega 22/09 Estoque 345,800 TH Mater…" at bounding box center [366, 128] width 143 height 59
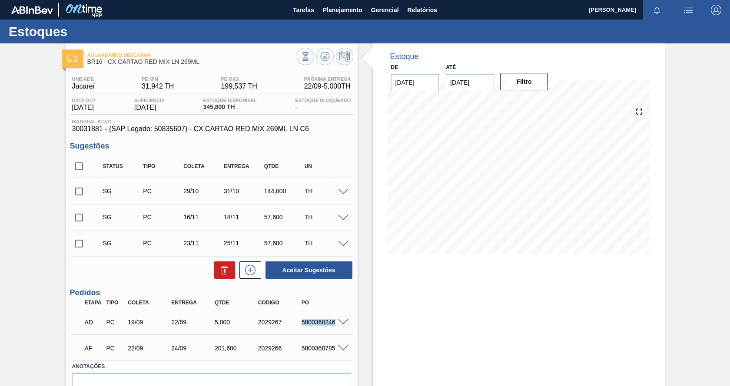
drag, startPoint x: 302, startPoint y: 325, endPoint x: 336, endPoint y: 314, distance: 35.2
click at [336, 314] on div "AD PC 19/09 22/09 5,000 2029267 5800368246" at bounding box center [209, 321] width 260 height 17
copy div "5800368246"
click at [291, 328] on div "AD PC 19/09 22/09 5,000 2029267 5800368246" at bounding box center [209, 321] width 260 height 17
drag, startPoint x: 301, startPoint y: 322, endPoint x: 335, endPoint y: 318, distance: 33.8
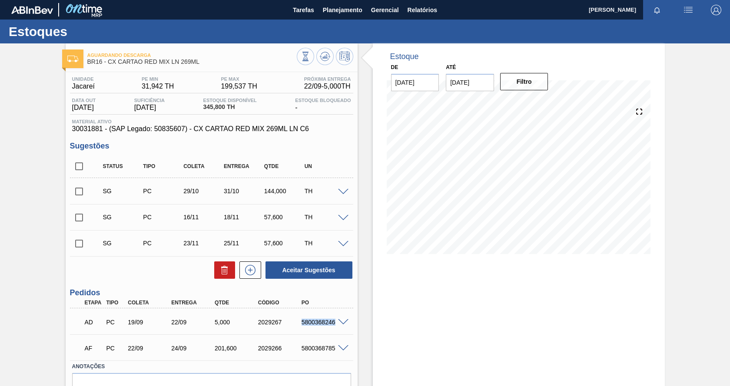
click at [335, 318] on div "AD PC 19/09 22/09 5,000 2029267 5800368246" at bounding box center [209, 321] width 260 height 17
copy div "5800368246"
drag, startPoint x: 301, startPoint y: 346, endPoint x: 334, endPoint y: 347, distance: 32.6
click at [334, 347] on div "5800368785" at bounding box center [323, 348] width 48 height 7
copy div "5800368785"
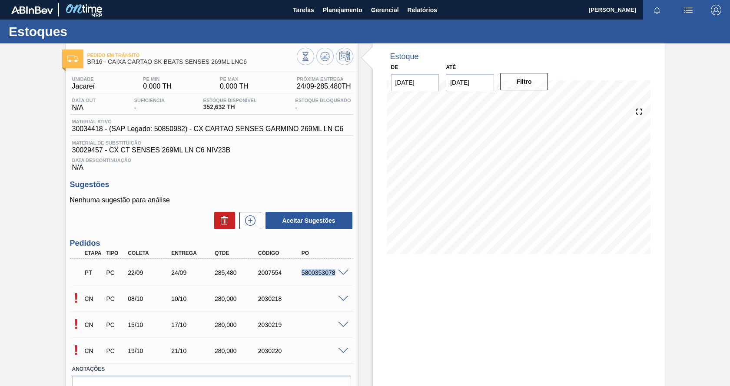
drag, startPoint x: 304, startPoint y: 271, endPoint x: 335, endPoint y: 269, distance: 31.8
click at [335, 269] on div "PT PC 22/09 24/09 285,480 2007554 5800353078" at bounding box center [211, 272] width 283 height 22
copy div "5800353078"
click at [534, 86] on button "Filtro" at bounding box center [524, 81] width 48 height 17
click at [527, 82] on button "Filtro" at bounding box center [524, 81] width 48 height 17
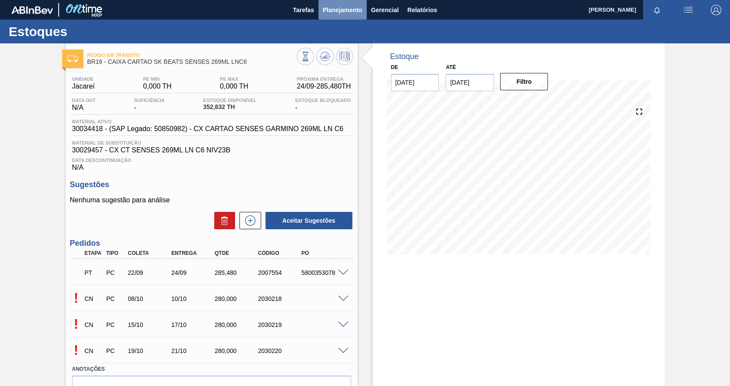
click at [345, 10] on span "Planejamento" at bounding box center [343, 10] width 40 height 10
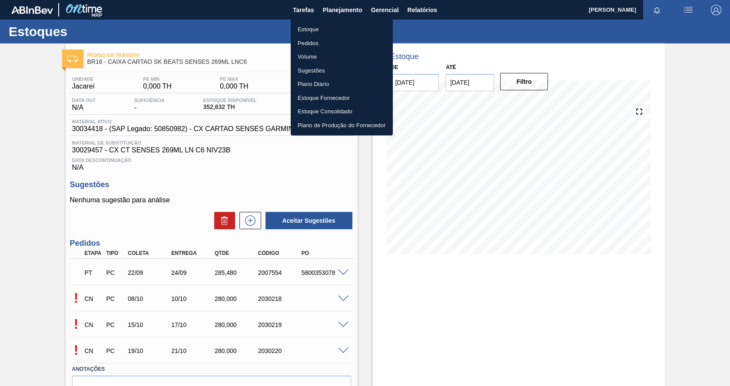
click at [312, 30] on li "Estoque" at bounding box center [342, 30] width 102 height 14
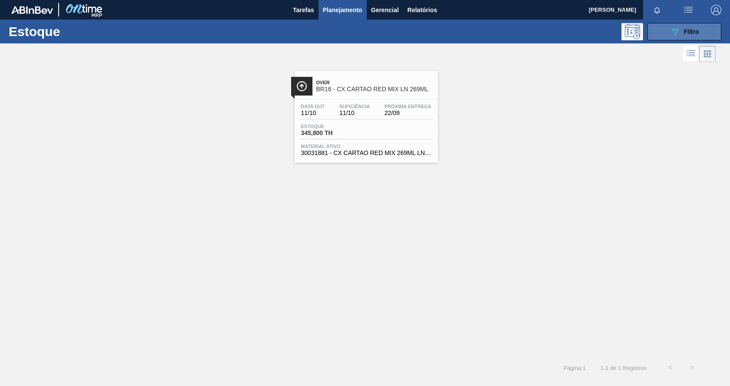
click at [676, 30] on icon "089F7B8B-B2A5-4AFE-B5C0-19BA573D28AC" at bounding box center [675, 32] width 10 height 10
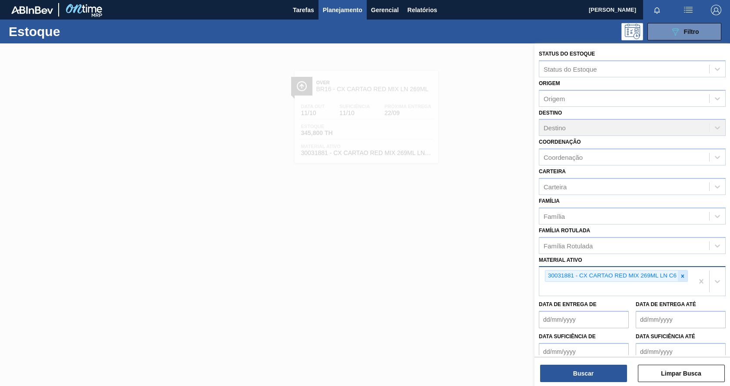
click at [683, 277] on icon at bounding box center [682, 276] width 3 height 3
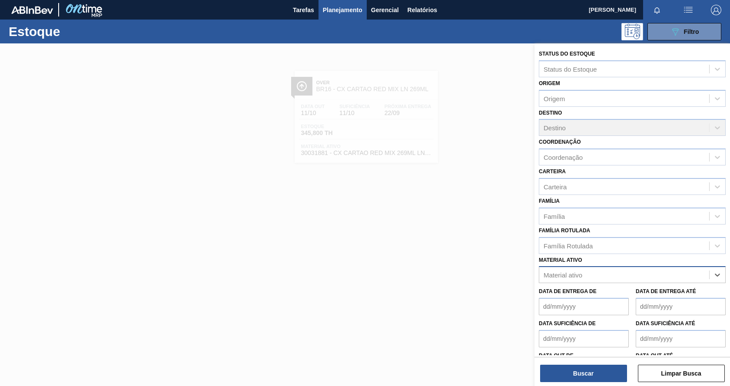
paste ativo "30033934"
type ativo "30033934"
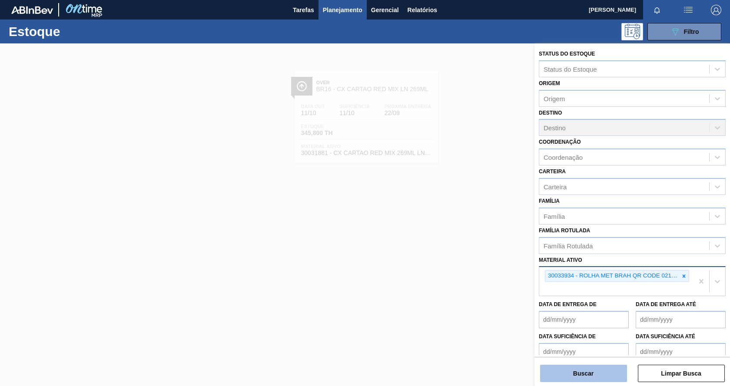
click at [613, 375] on button "Buscar" at bounding box center [583, 373] width 87 height 17
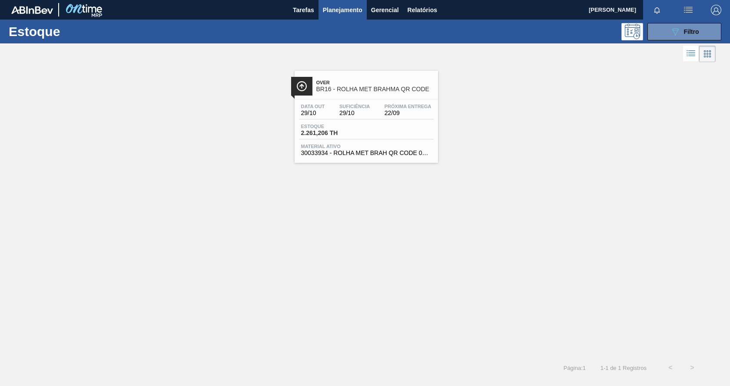
click at [396, 100] on div "Data out 29/10 Suficiência 29/10 Próxima Entrega 22/09 Estoque 2.261,206 TH Mat…" at bounding box center [366, 128] width 143 height 59
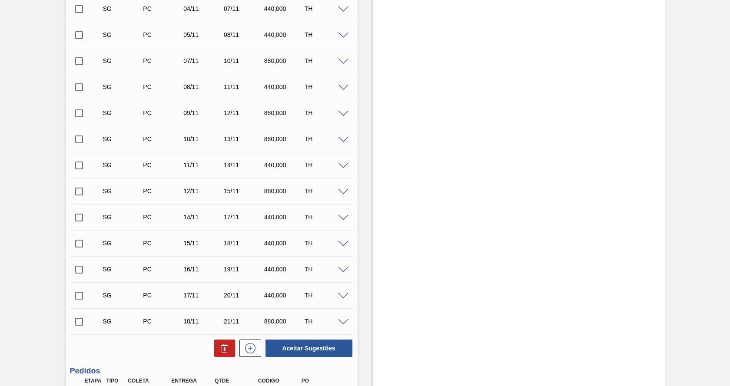
scroll to position [515, 0]
